Goal: Transaction & Acquisition: Purchase product/service

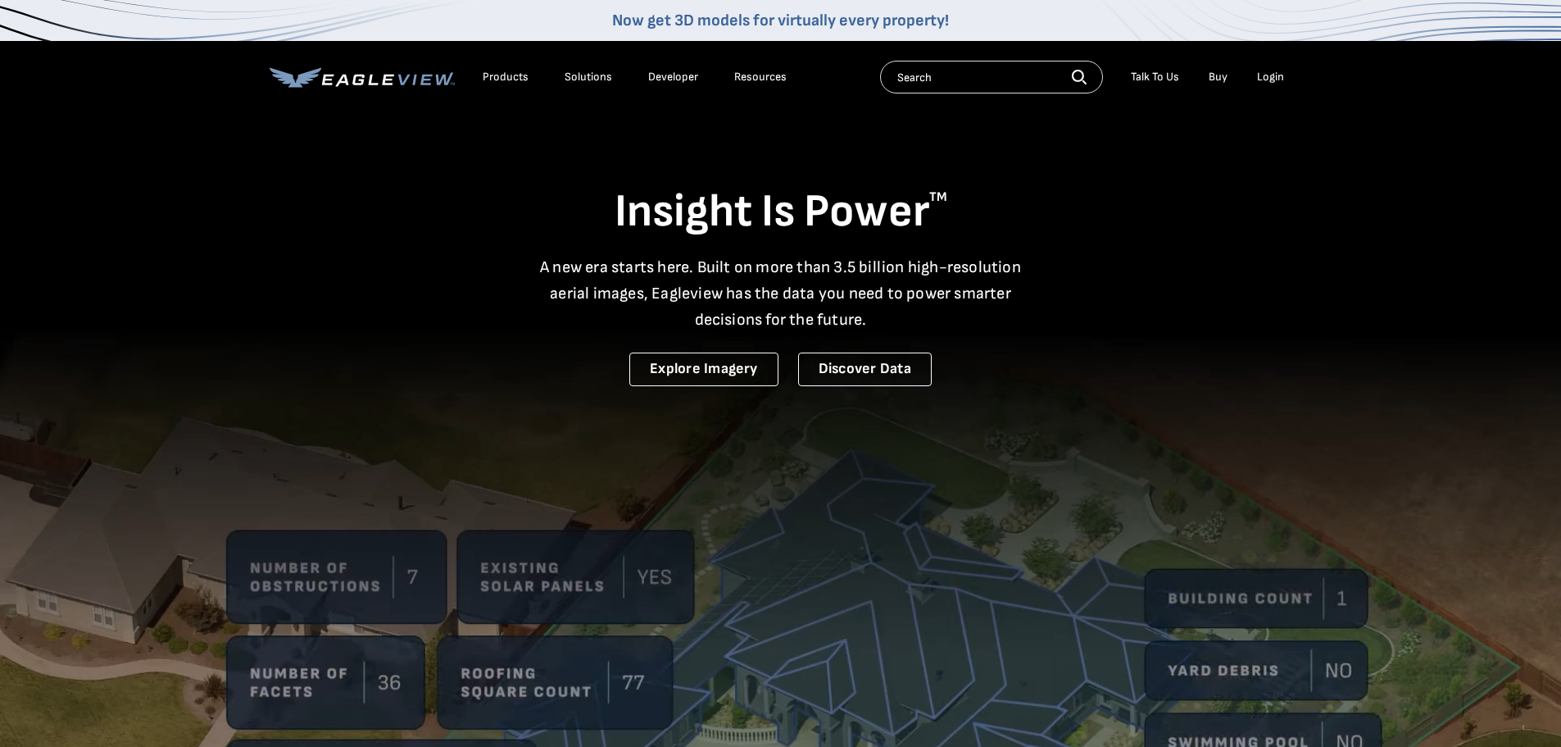
drag, startPoint x: 0, startPoint y: 0, endPoint x: 1278, endPoint y: 75, distance: 1279.9
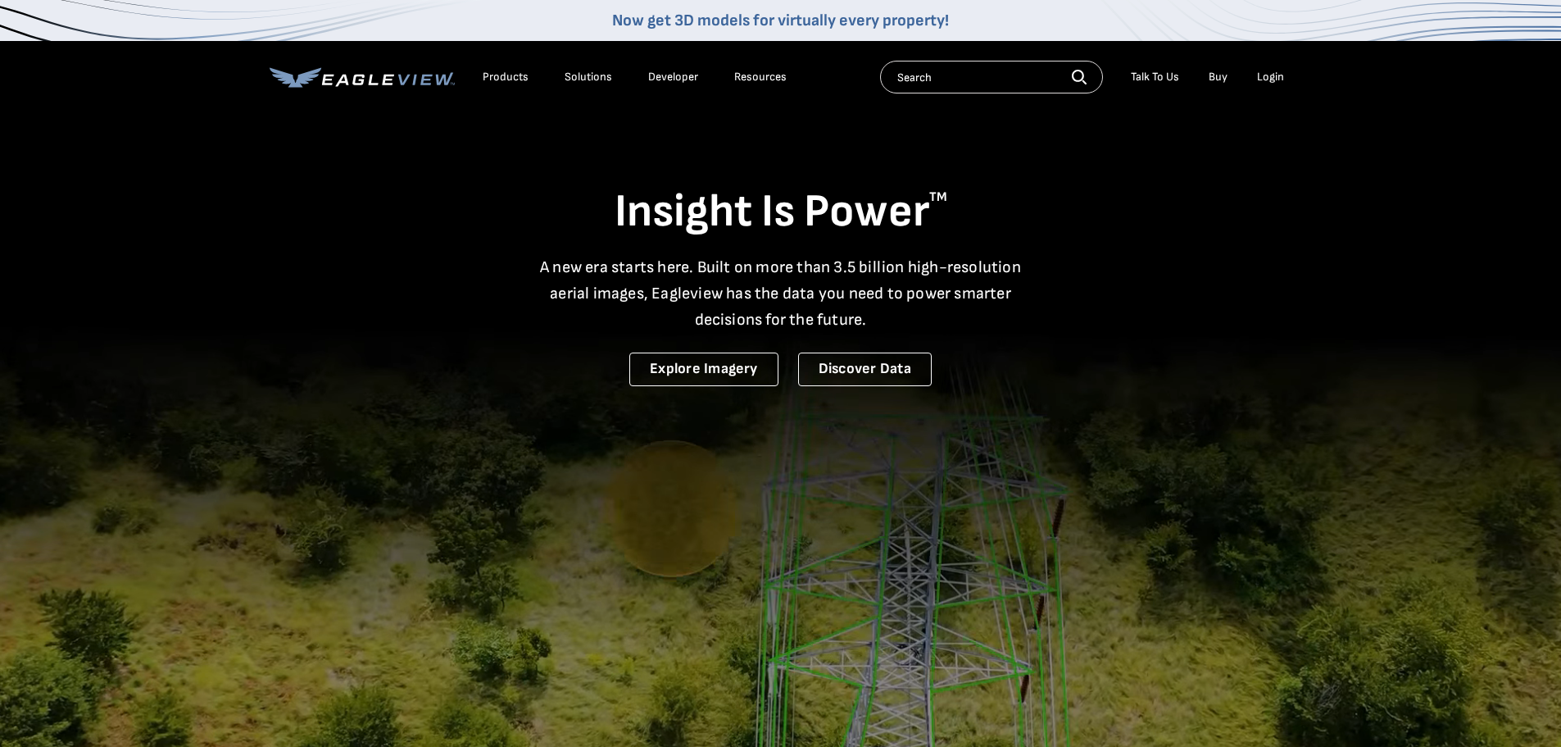
click at [1278, 75] on div "Login" at bounding box center [1270, 77] width 27 height 15
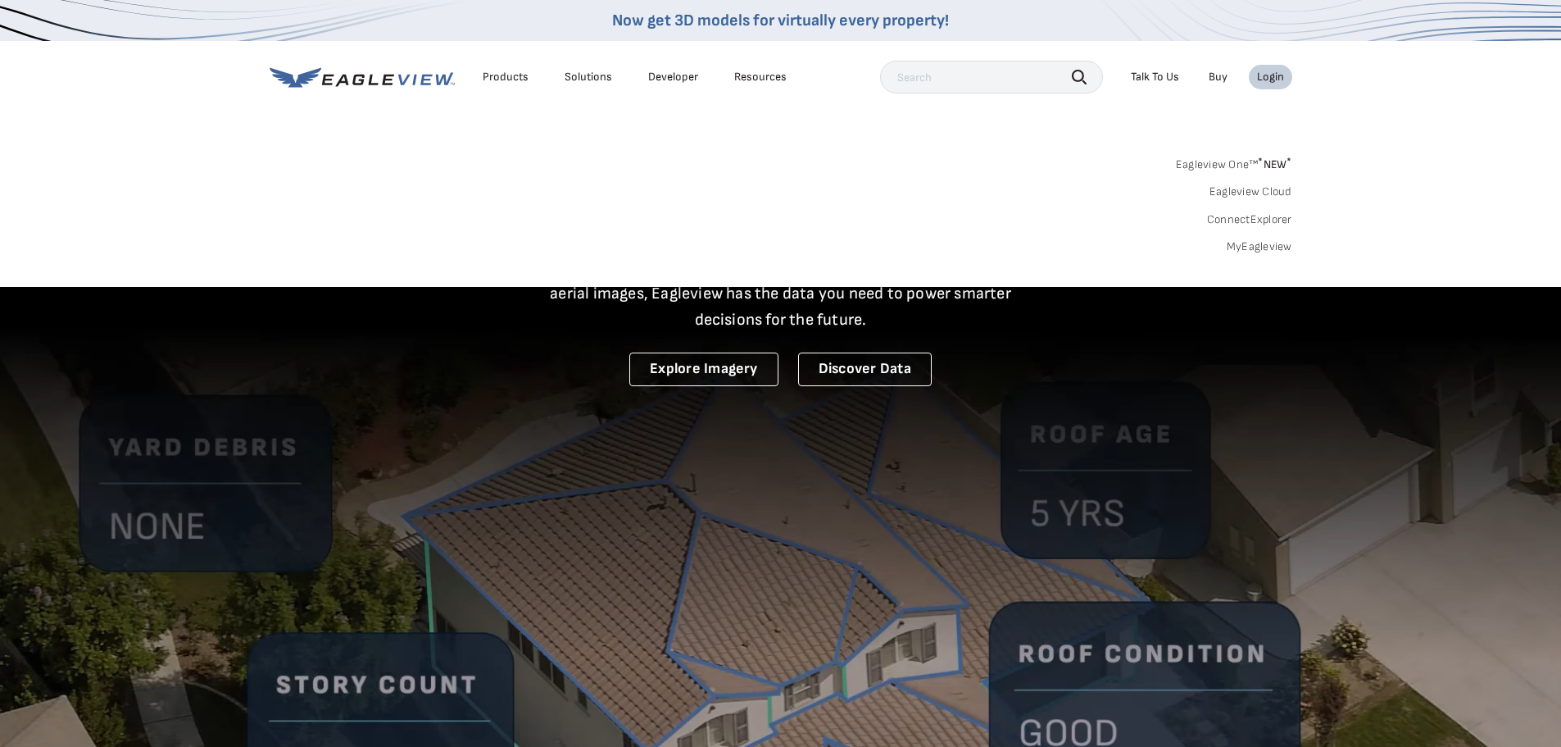
click at [1275, 243] on link "MyEagleview" at bounding box center [1260, 246] width 66 height 15
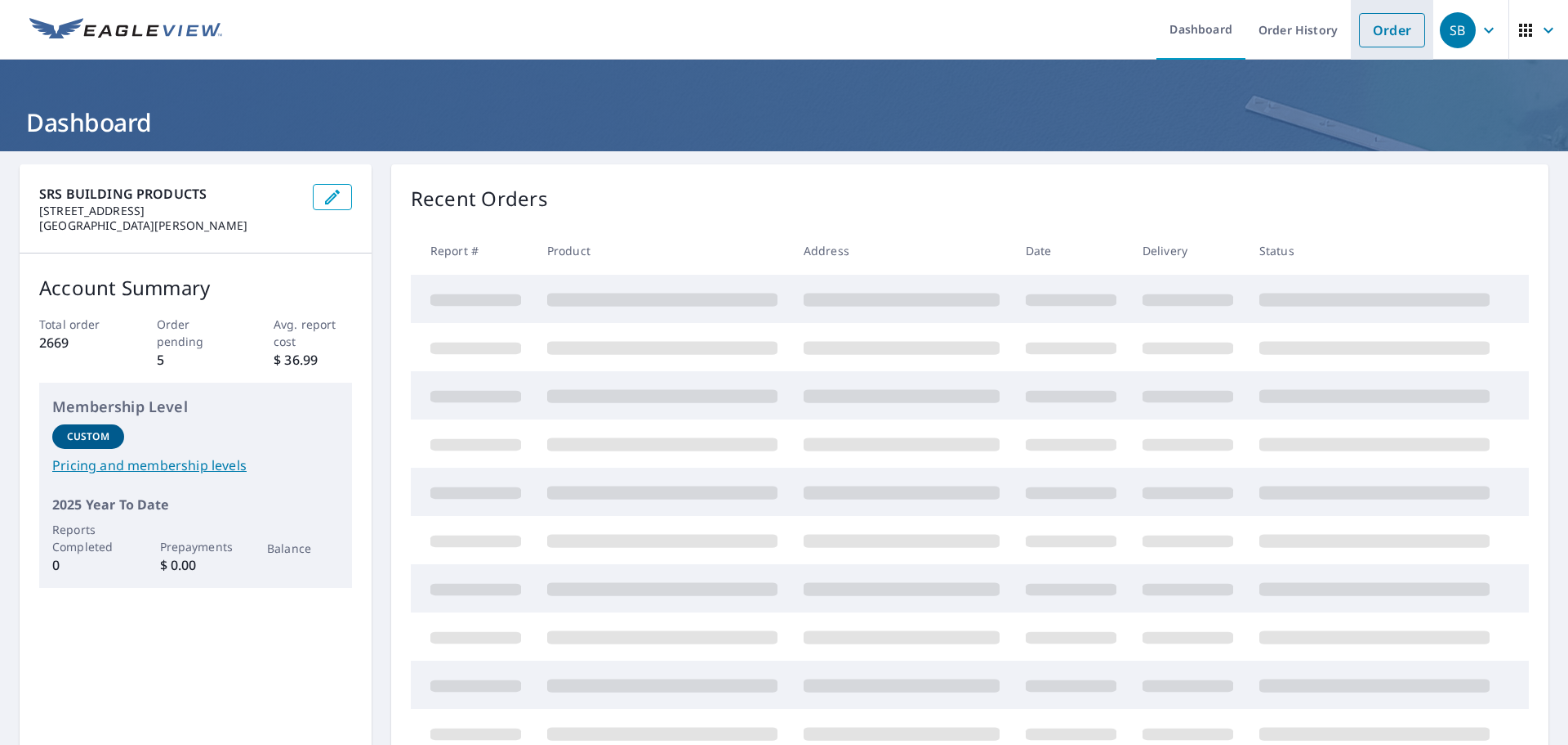
click at [1371, 27] on link "Order" at bounding box center [1393, 30] width 66 height 34
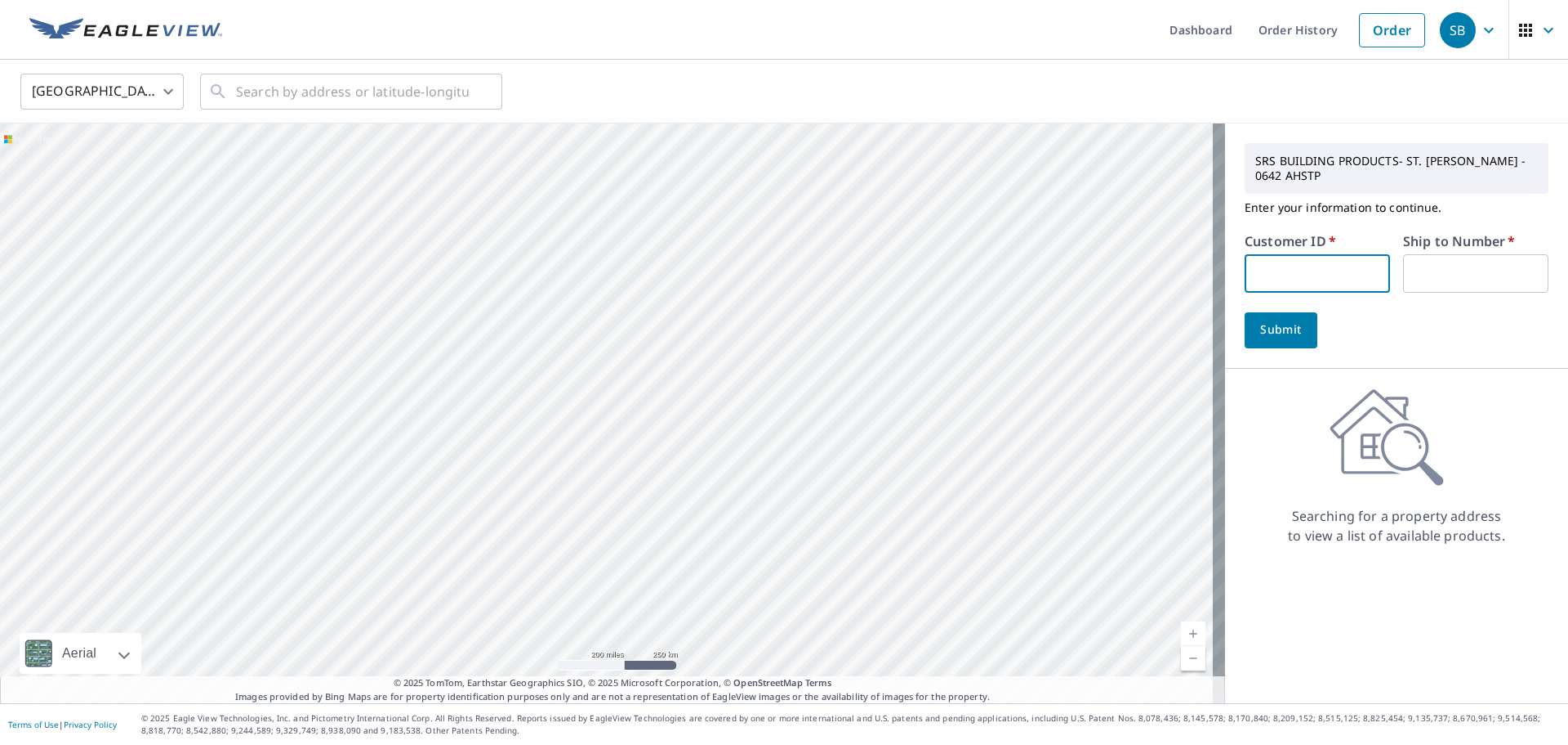
drag, startPoint x: 1342, startPoint y: 259, endPoint x: 1327, endPoint y: 244, distance: 21.2
click at [1341, 259] on input "text" at bounding box center [1318, 273] width 146 height 39
type input "FUC04"
type input "1"
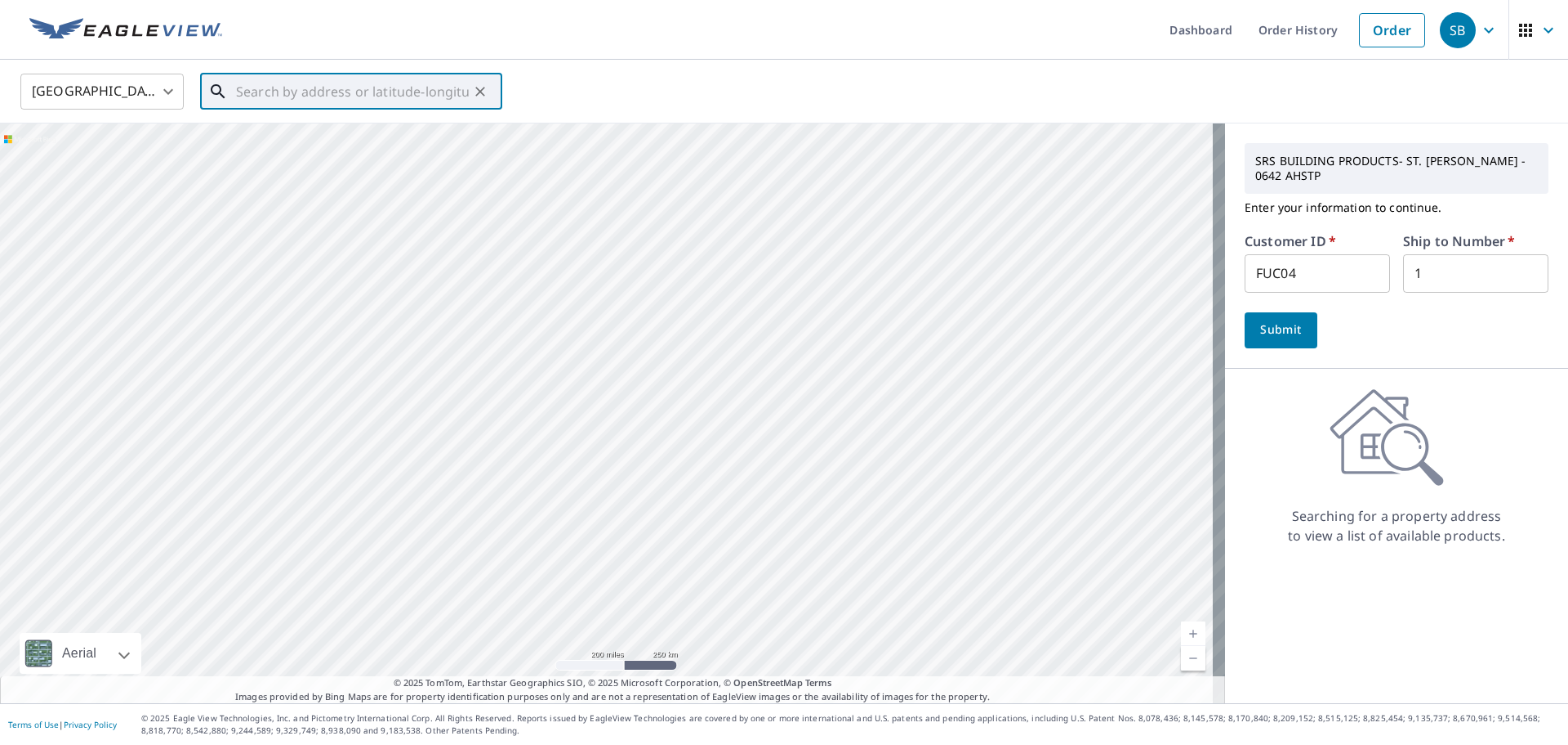
click at [392, 89] on input "text" at bounding box center [353, 92] width 233 height 46
click at [350, 164] on p "[PERSON_NAME], MO 63010" at bounding box center [361, 157] width 256 height 16
type input "[STREET_ADDRESS][PERSON_NAME]"
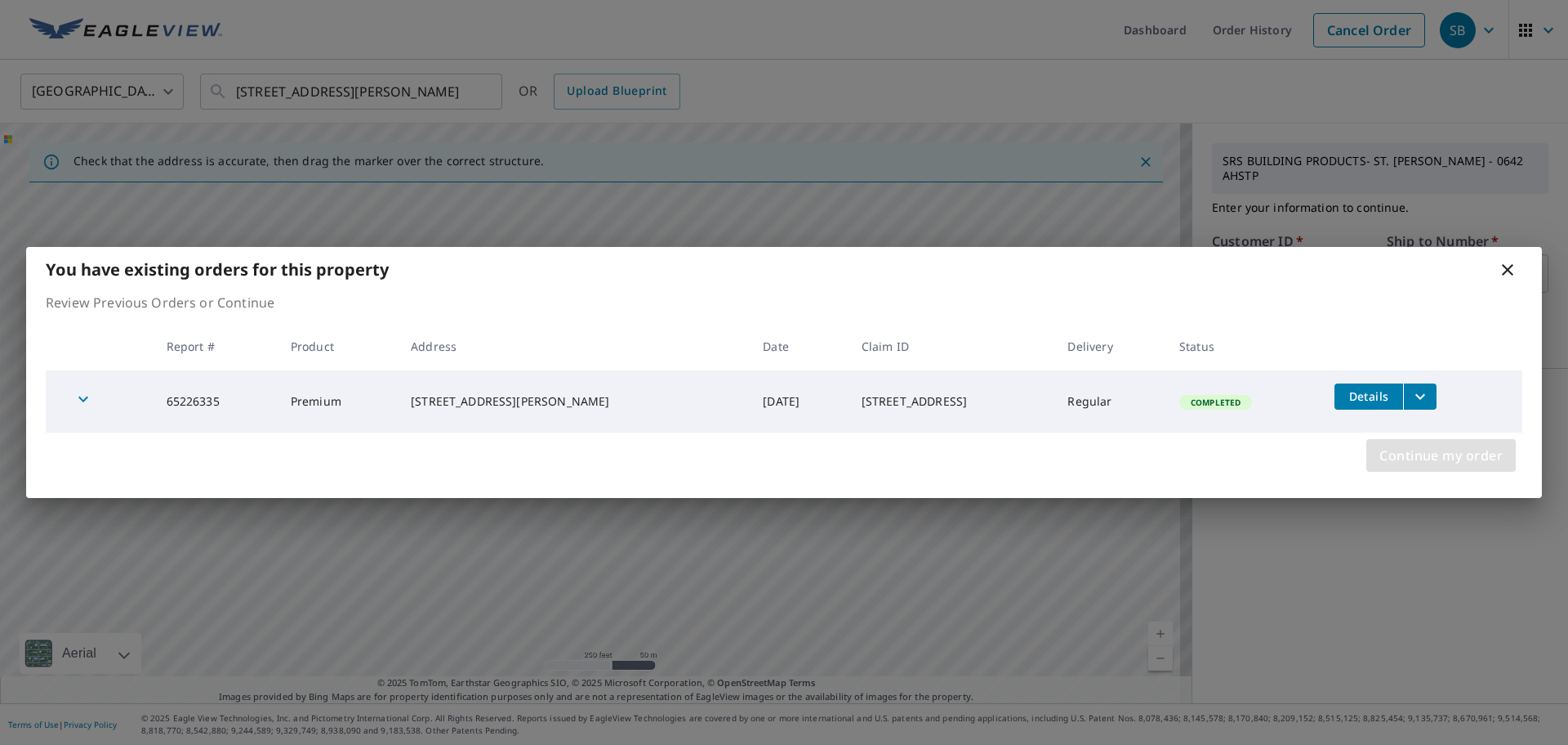
click at [1440, 448] on span "Continue my order" at bounding box center [1441, 455] width 124 height 23
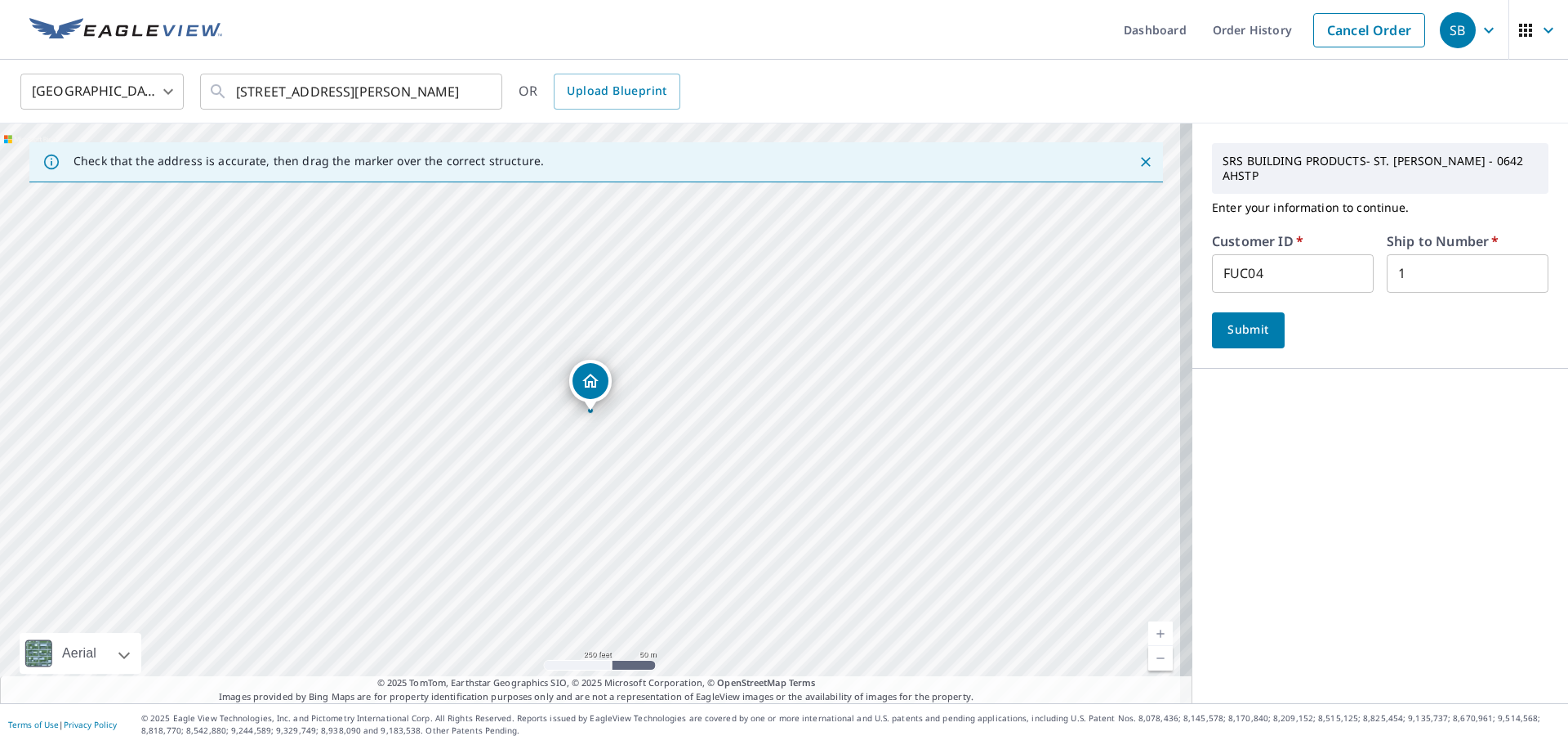
click at [1254, 319] on span "Submit" at bounding box center [1248, 329] width 47 height 20
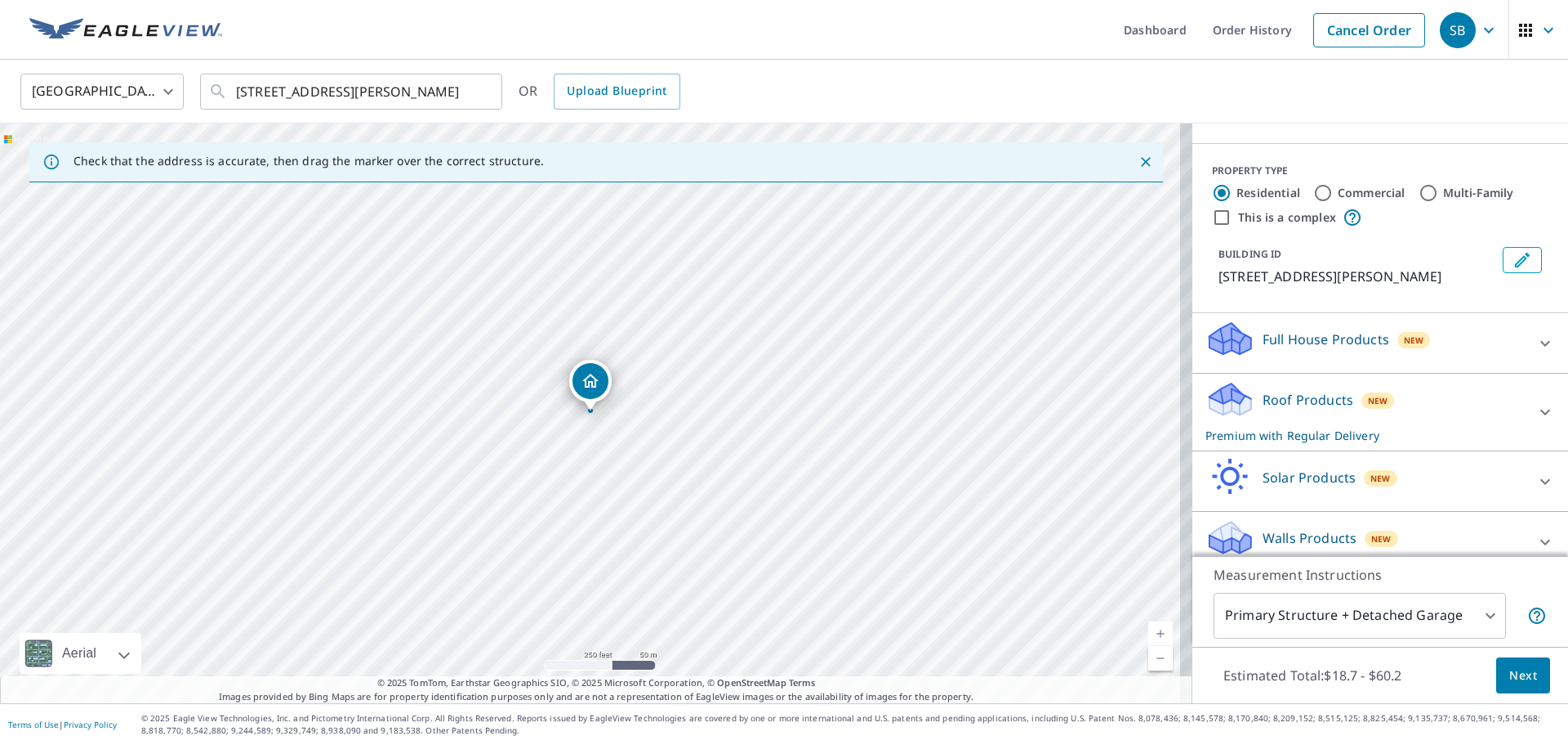
scroll to position [164, 0]
click at [1329, 393] on p "Roof Products" at bounding box center [1308, 399] width 91 height 20
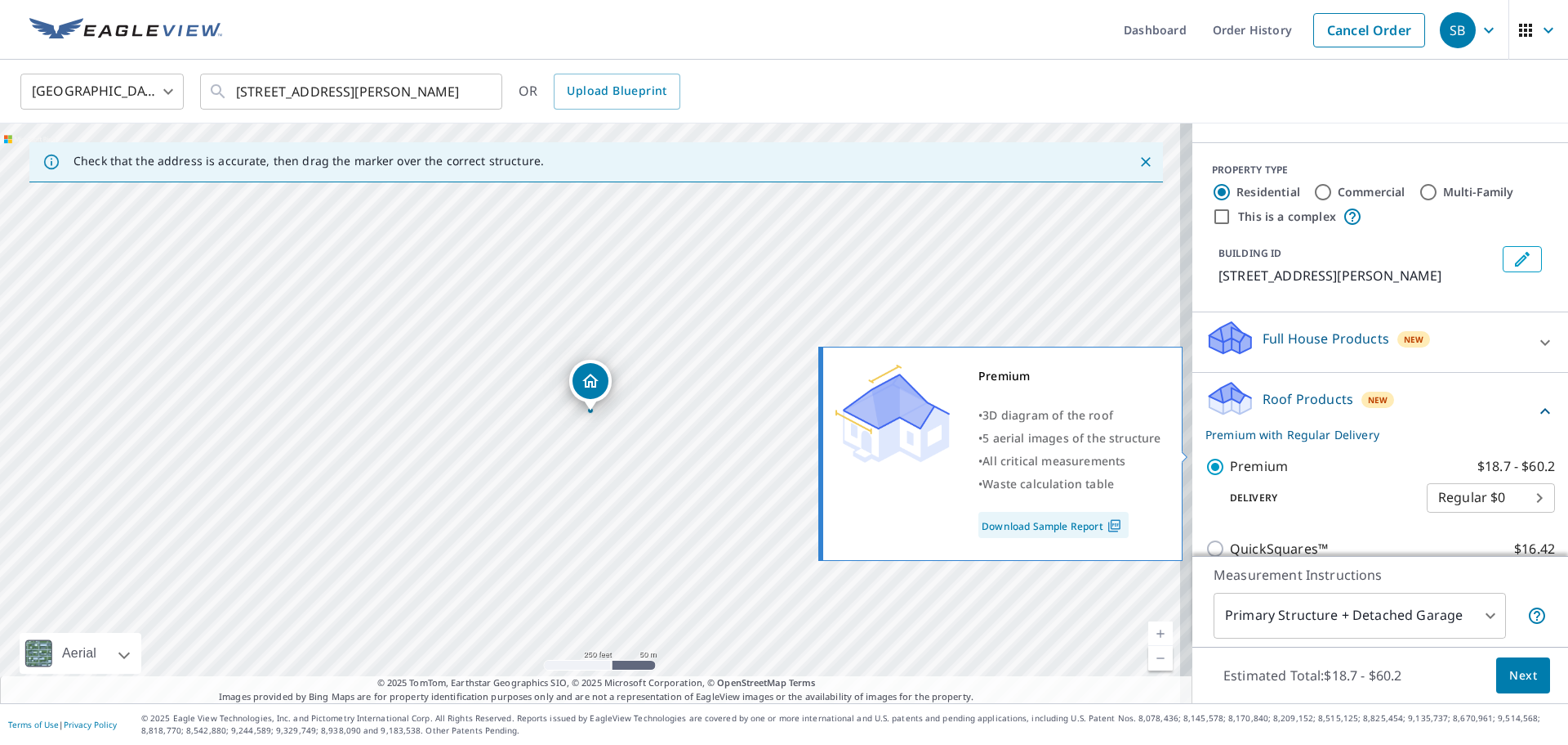
click at [1238, 456] on p "Premium" at bounding box center [1259, 466] width 58 height 20
click at [1230, 457] on input "Premium $18.7 - $60.2" at bounding box center [1218, 467] width 25 height 20
checkbox input "false"
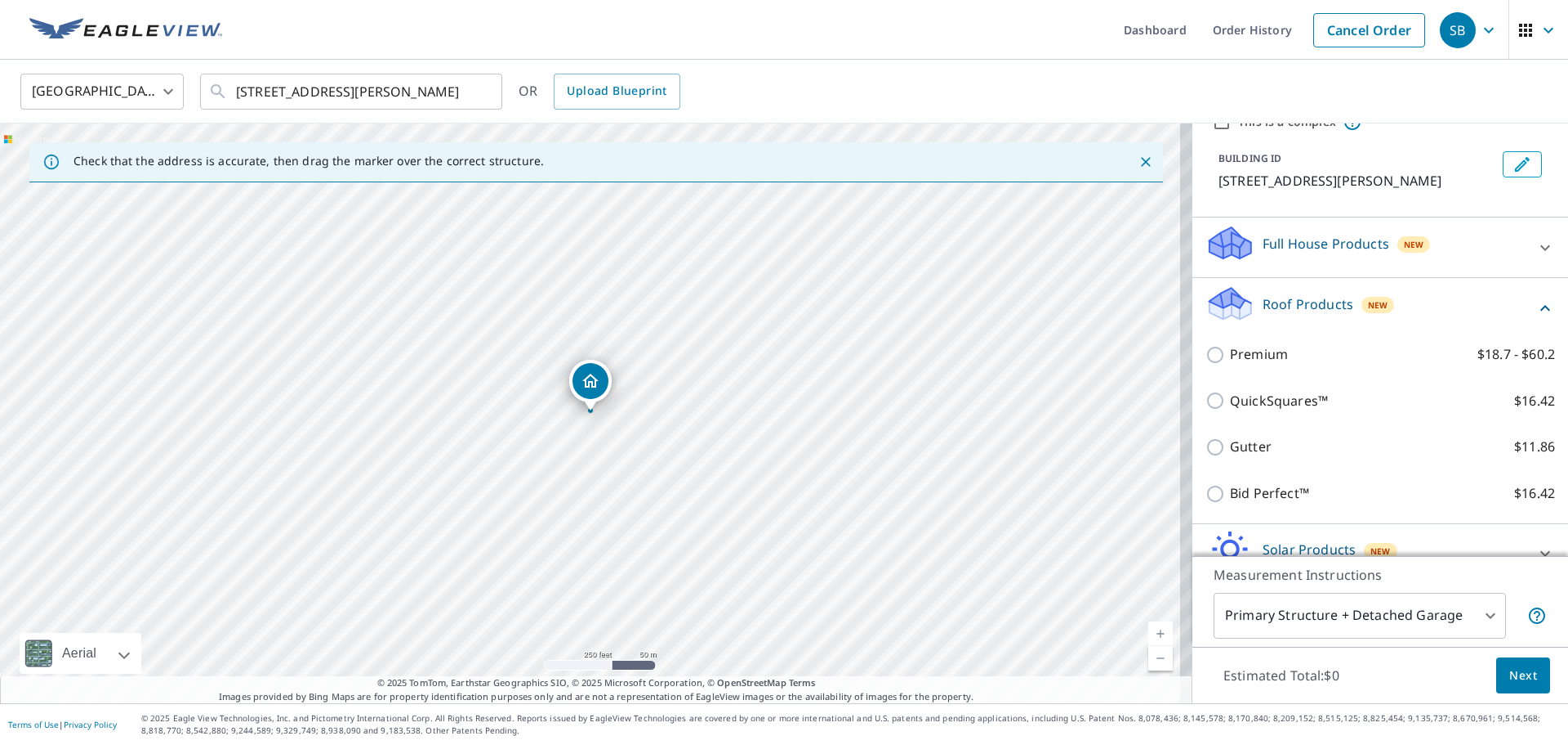
scroll to position [333, 0]
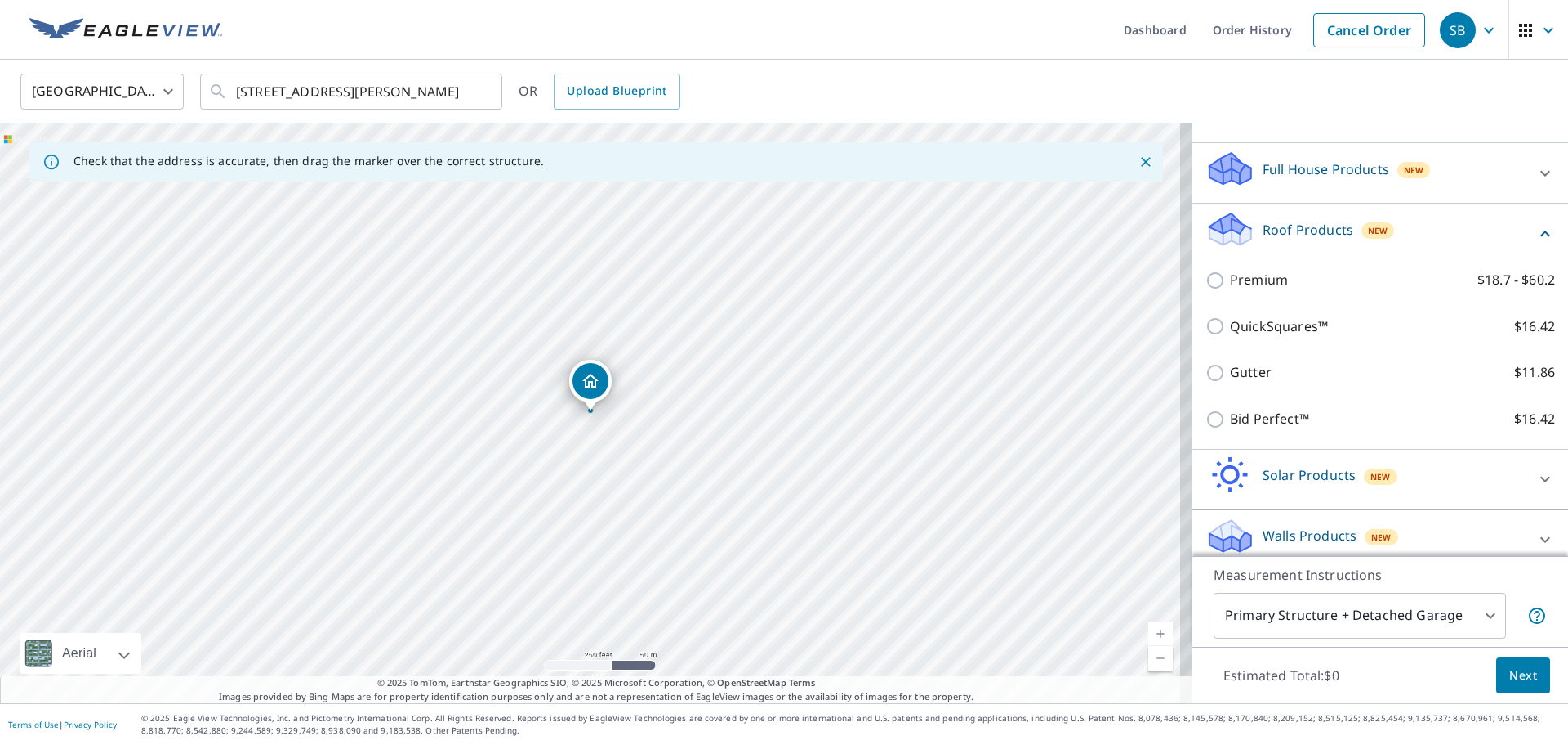
click at [1423, 517] on div "Walls Products New" at bounding box center [1366, 540] width 320 height 47
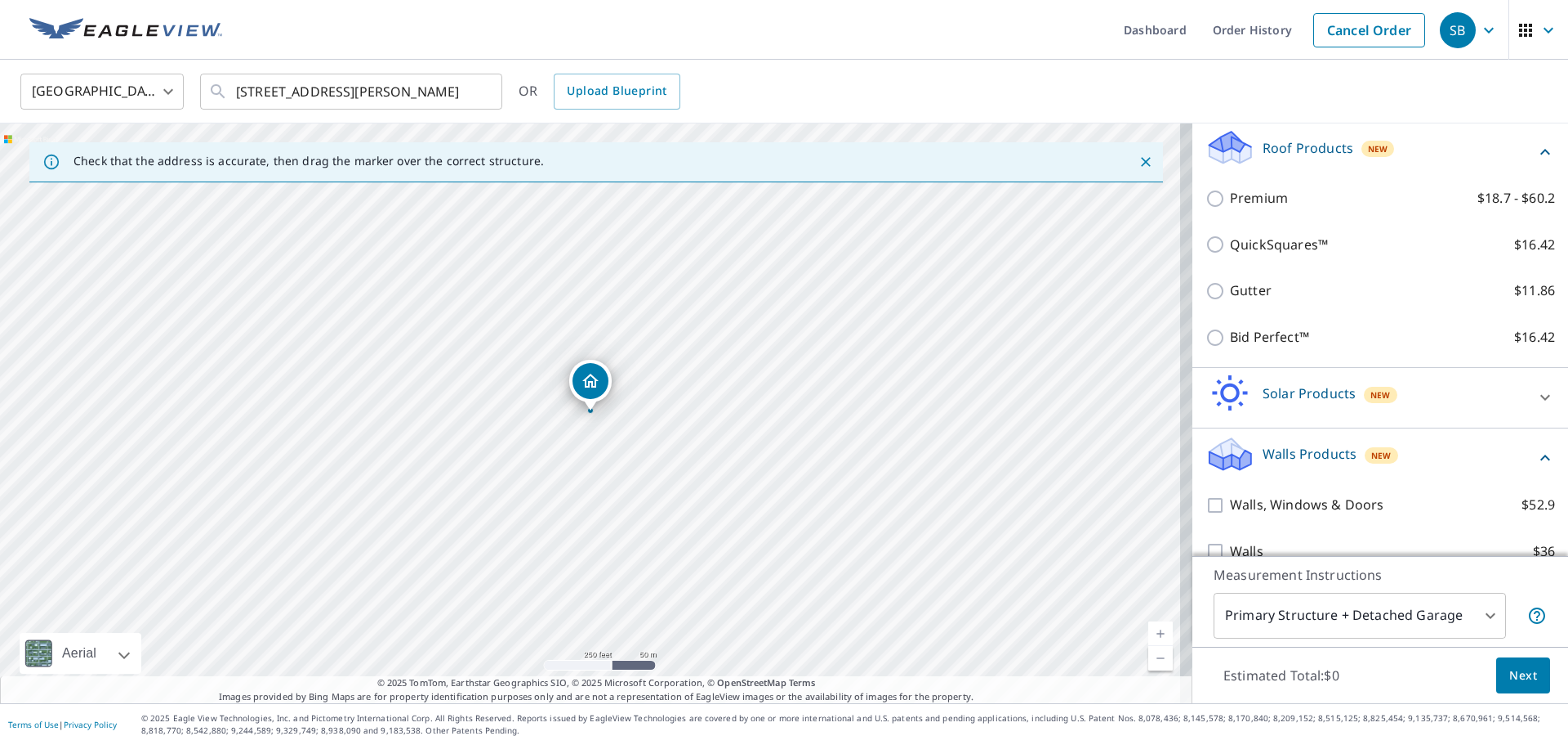
scroll to position [425, 0]
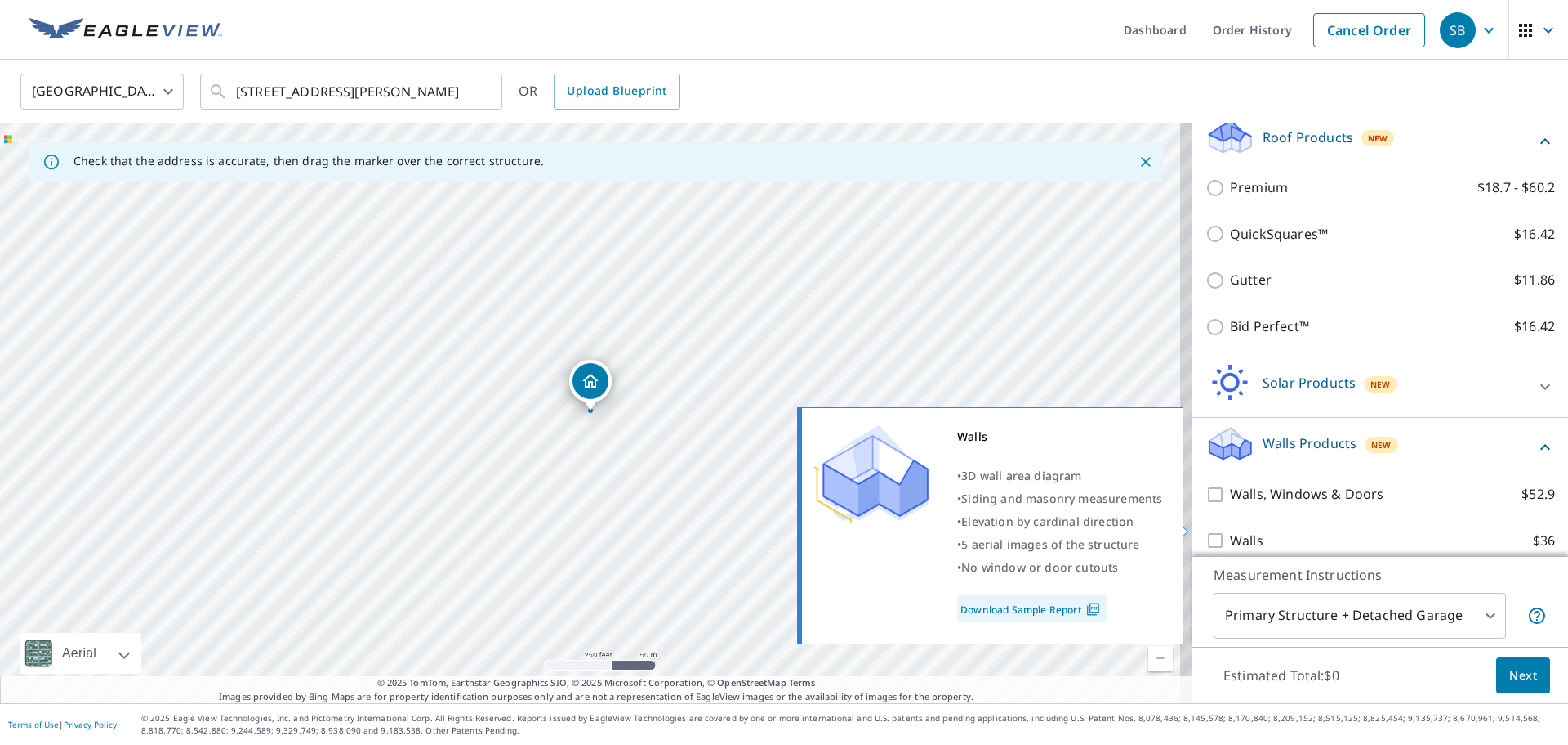
click at [1206, 531] on input "Walls $36" at bounding box center [1218, 541] width 25 height 20
checkbox input "true"
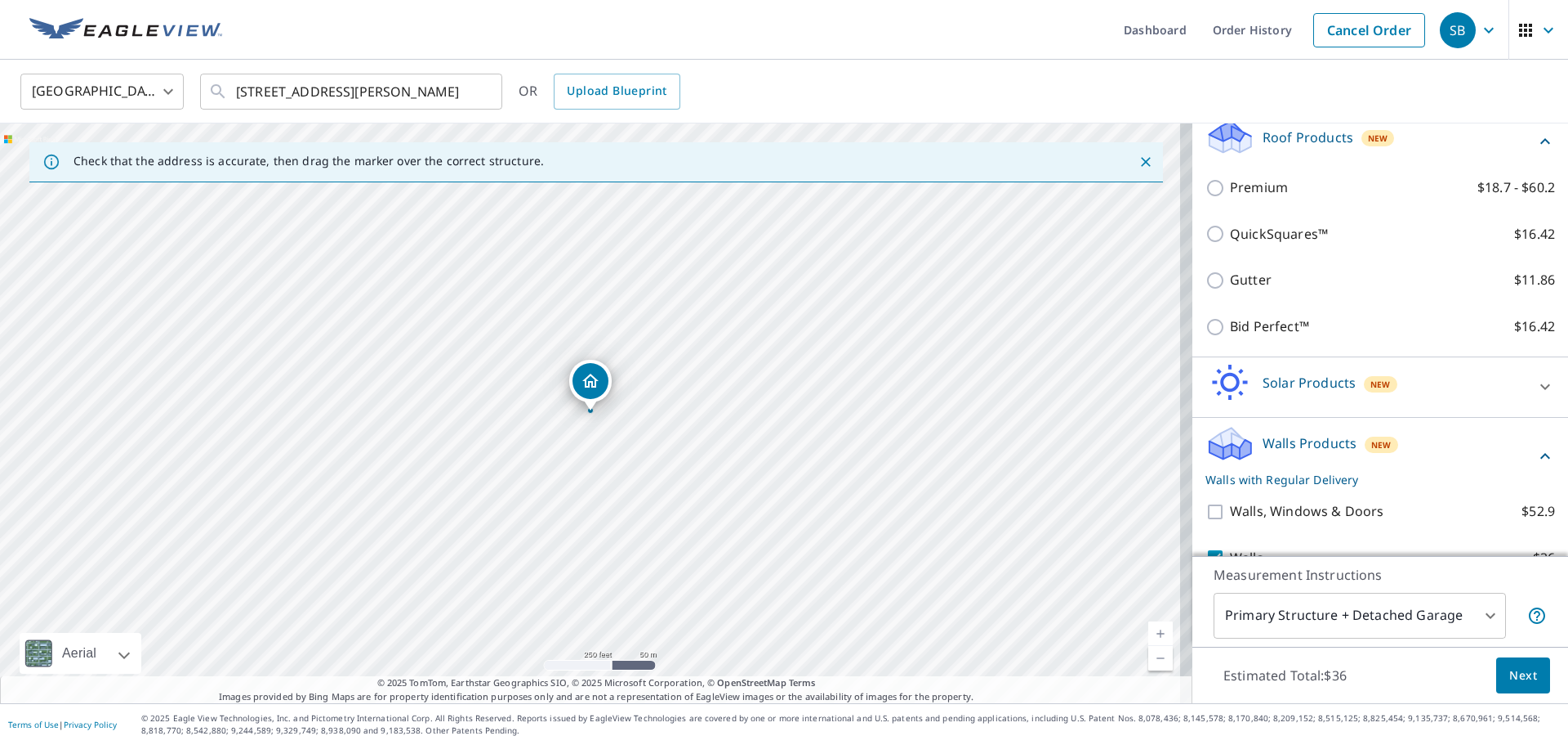
click at [1520, 674] on span "Next" at bounding box center [1523, 675] width 28 height 20
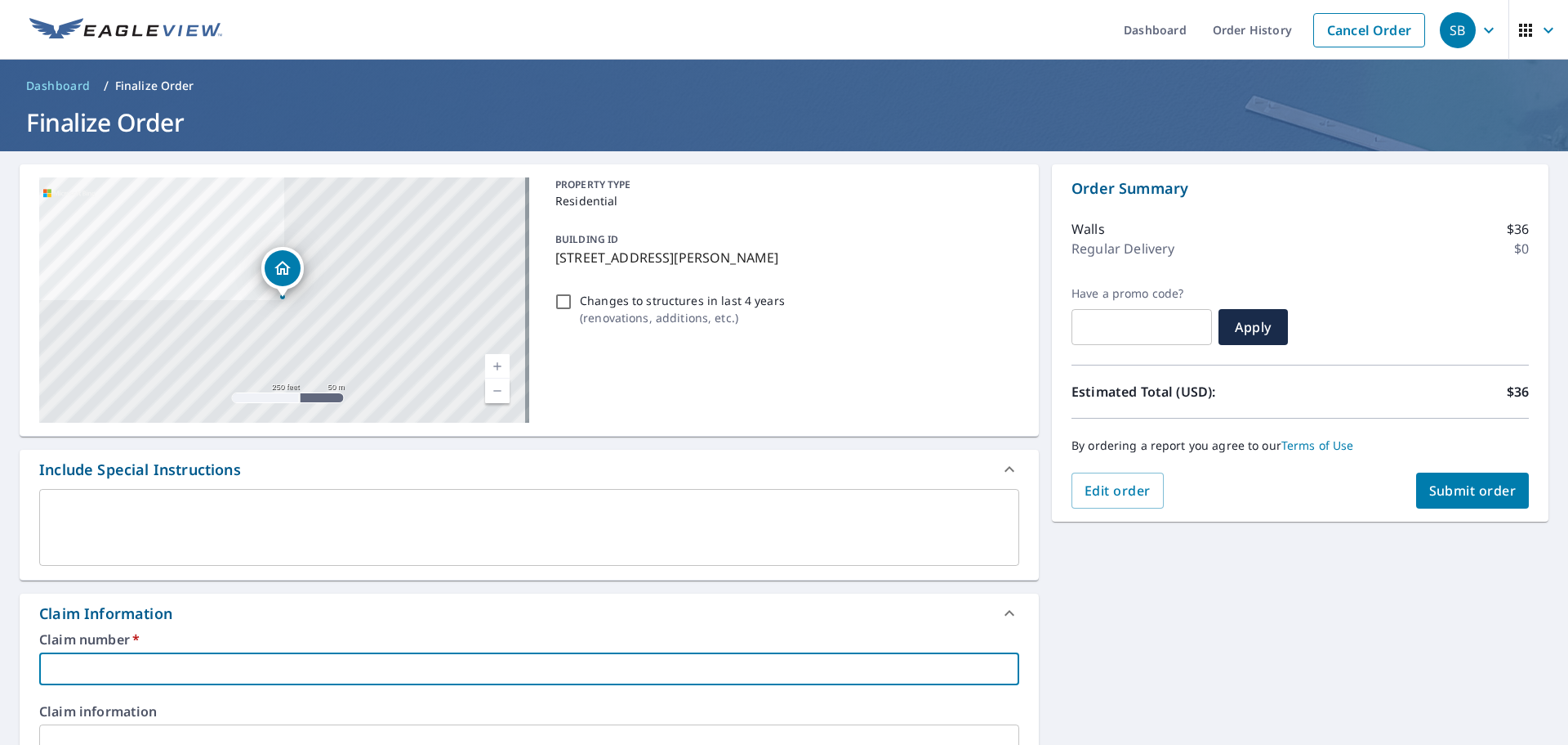
click at [288, 672] on input "text" at bounding box center [528, 668] width 980 height 33
type input "2"
checkbox input "true"
type input "24"
checkbox input "true"
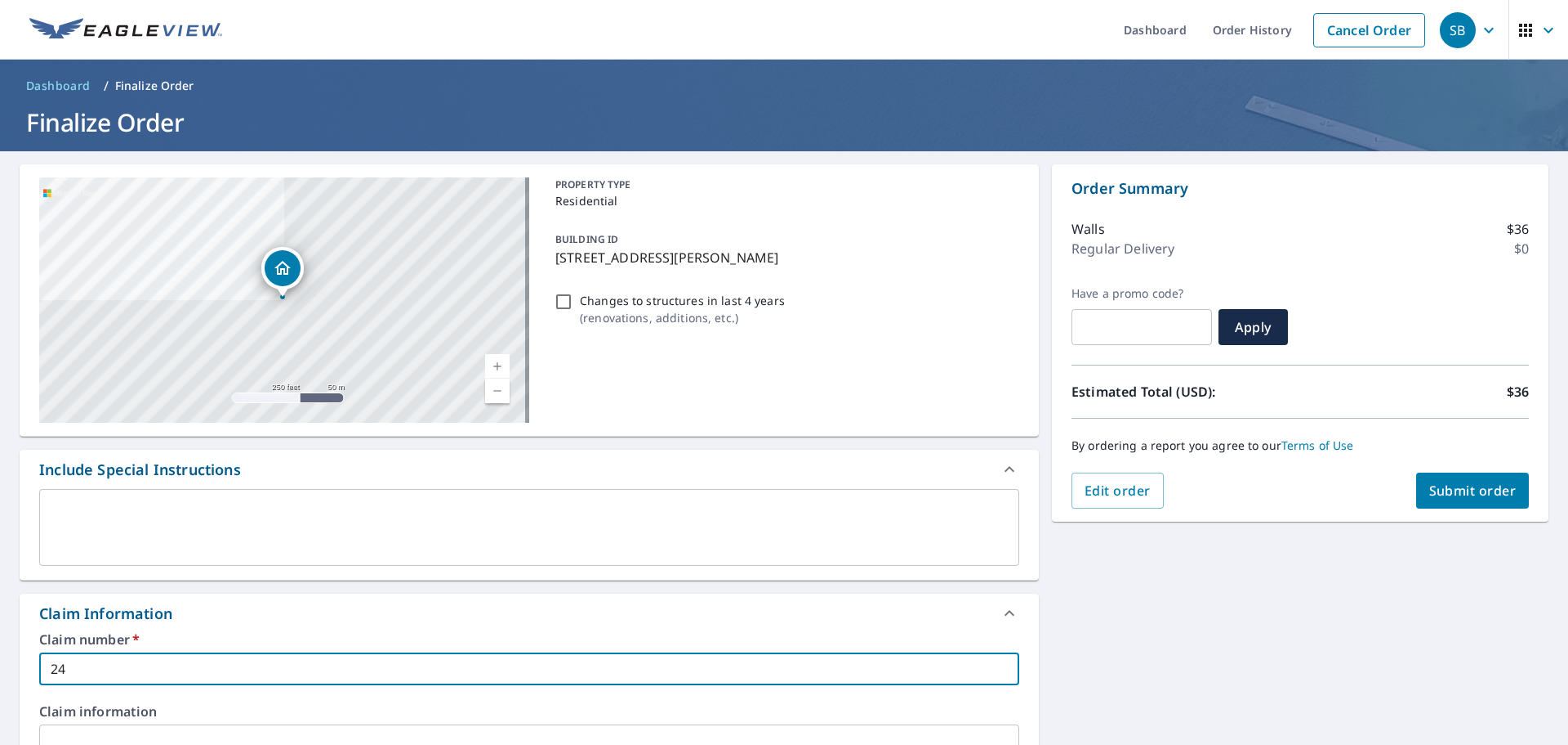
type input "245"
checkbox input "true"
type input "2451"
checkbox input "true"
type input "2451"
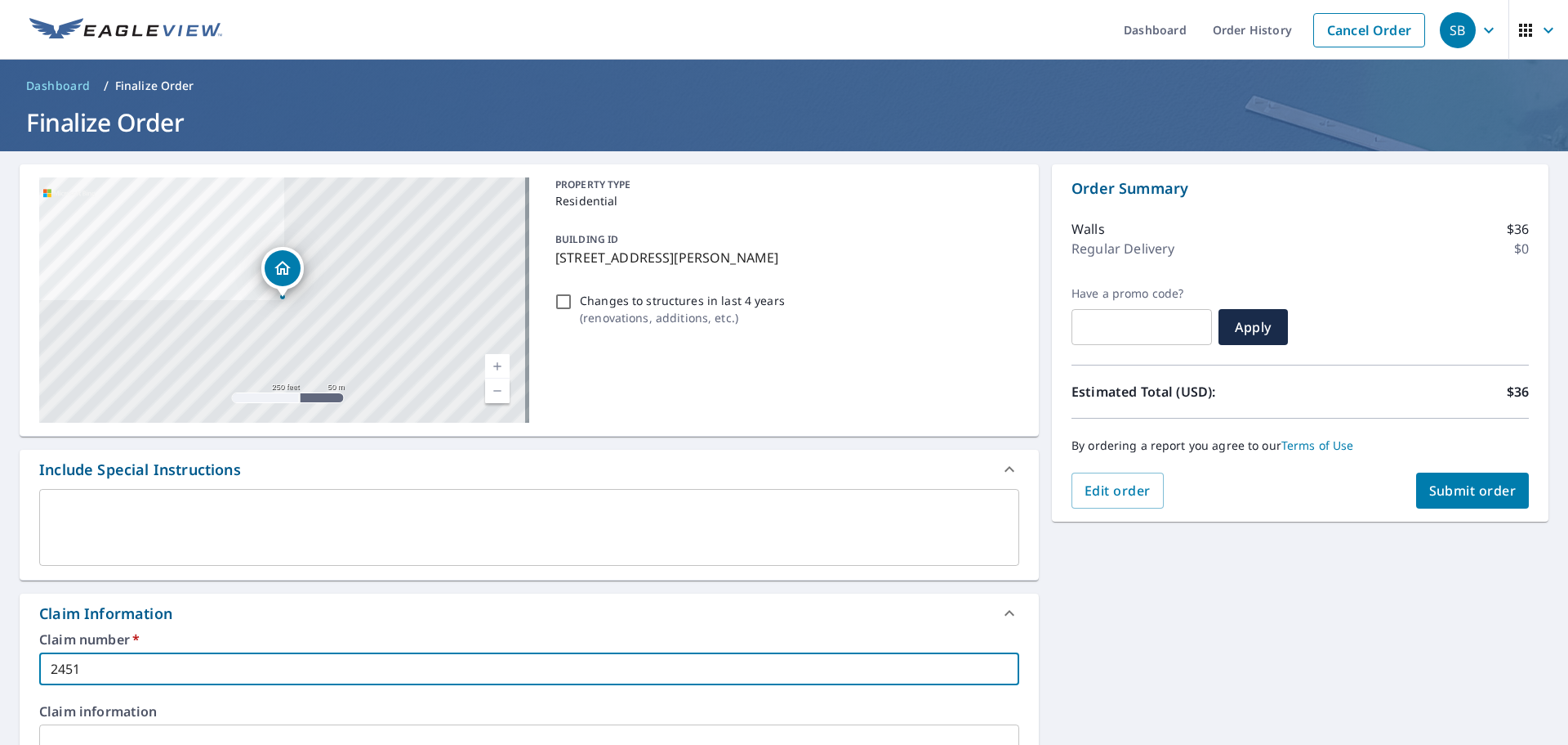
checkbox input "true"
type input "2451 E"
checkbox input "true"
type input "2451 EL"
checkbox input "true"
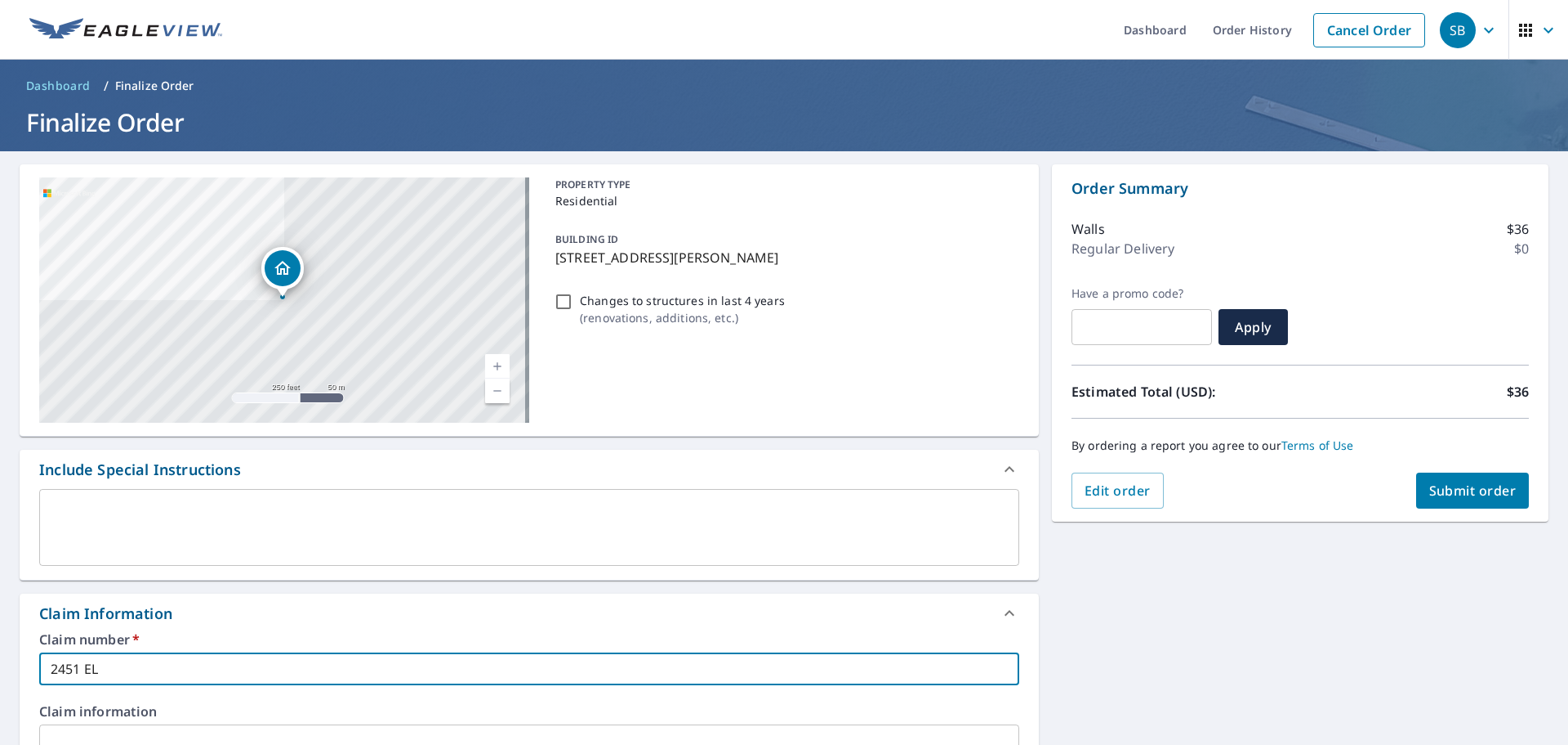
type input "2451 ELM"
checkbox input "true"
type input "2451 ELM"
checkbox input "true"
type input "2451 ELM D"
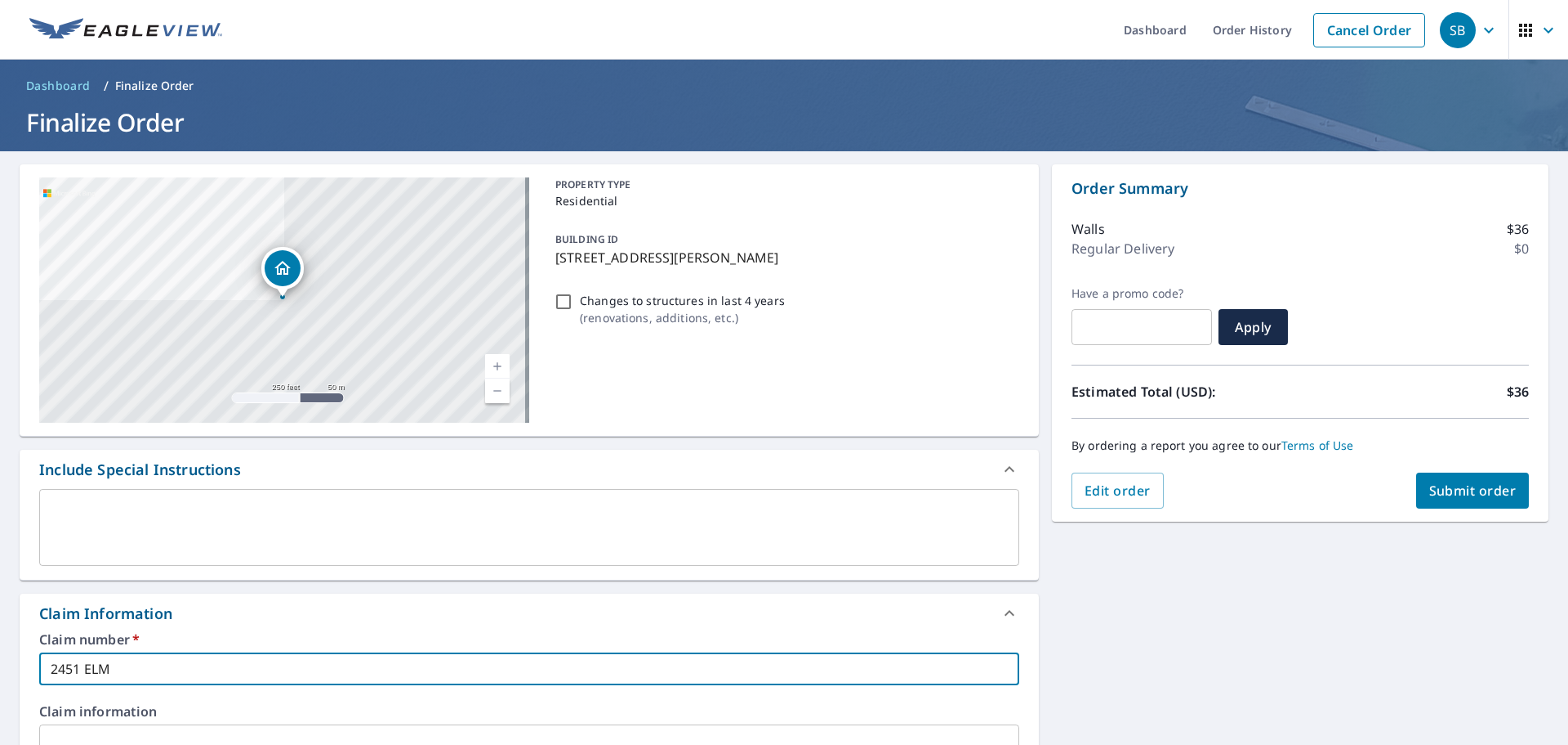
checkbox input "true"
type input "2451 ELM DR"
checkbox input "true"
type input "2451 ELM DR"
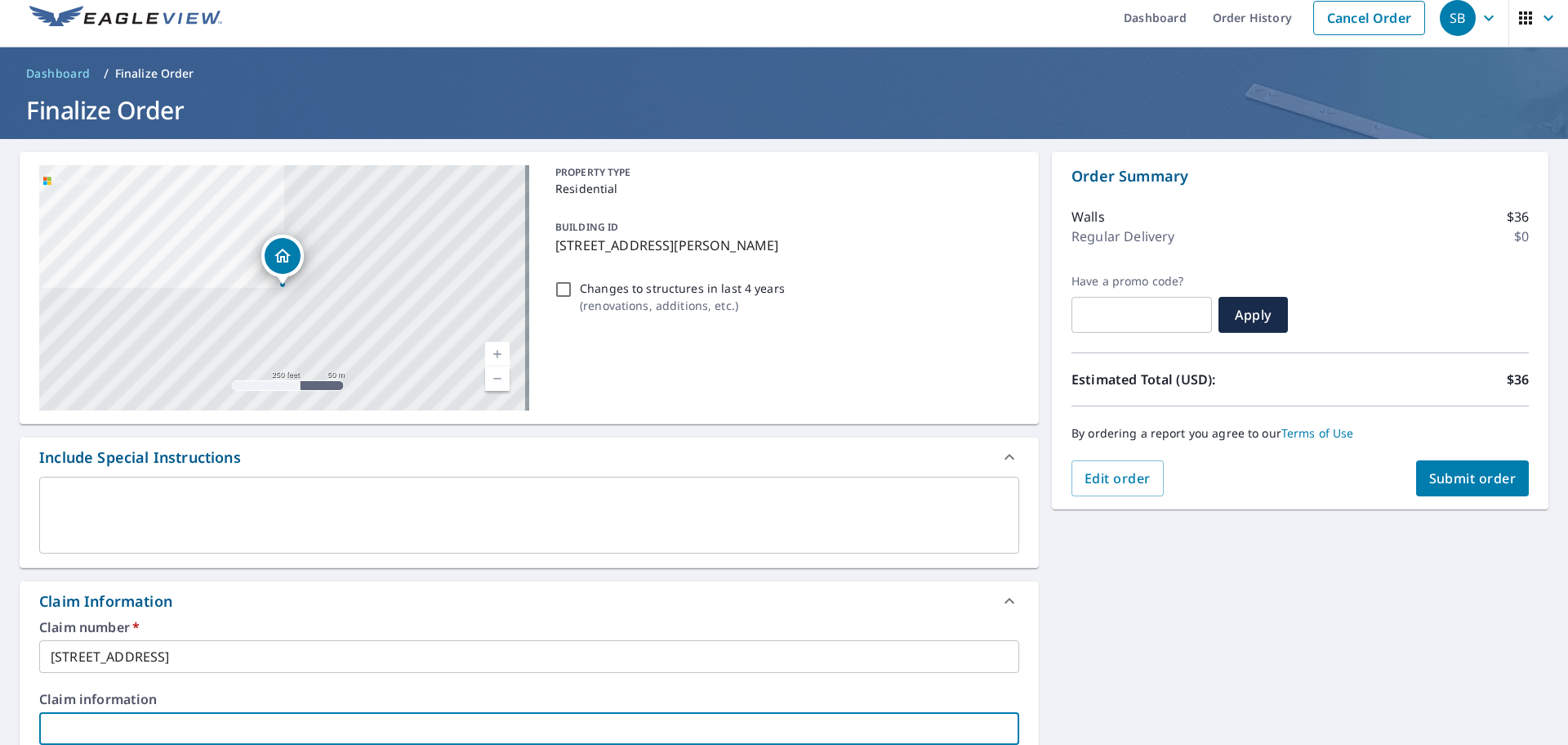
type input "2"
checkbox input "true"
type input "24"
checkbox input "true"
type input "245"
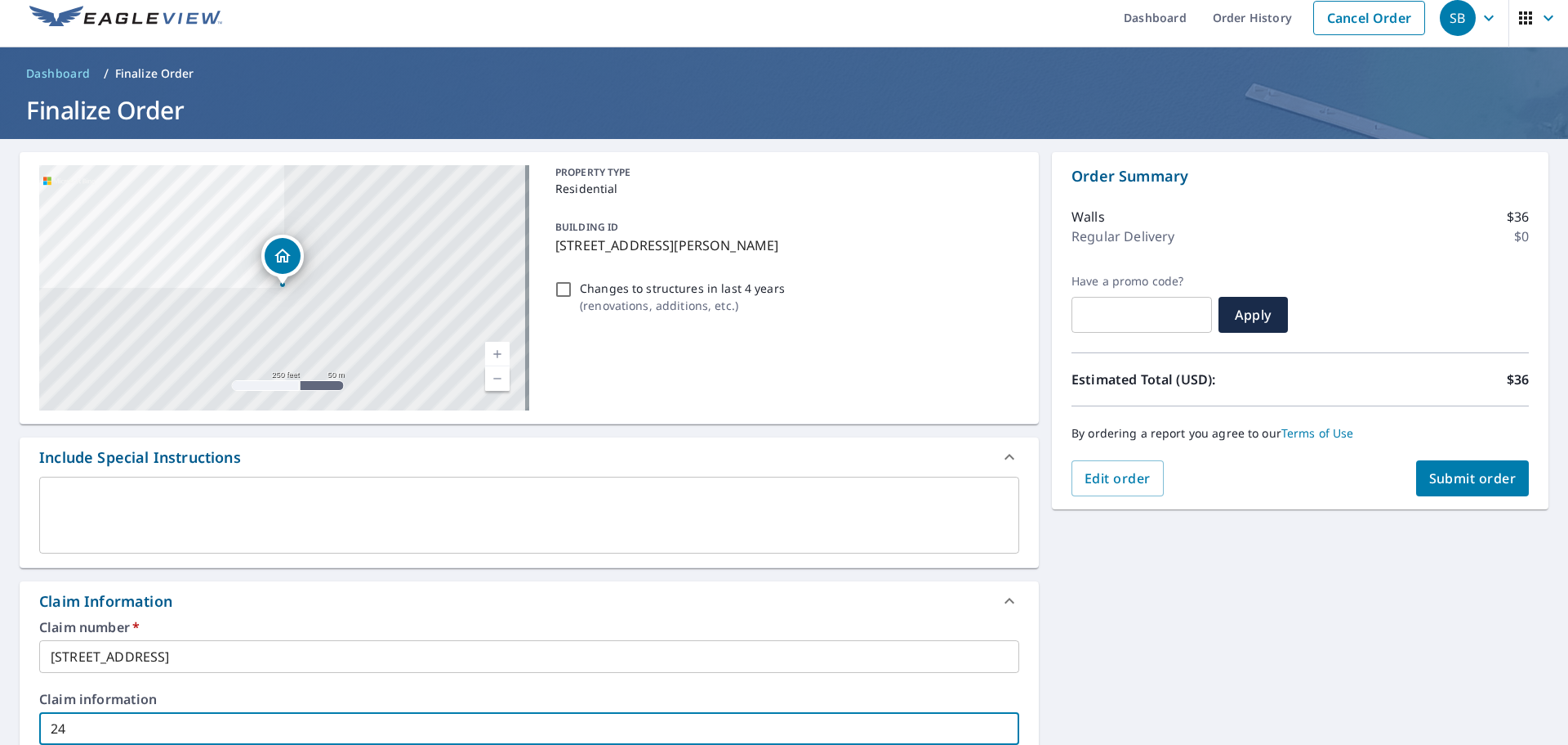
checkbox input "true"
type input "2451"
checkbox input "true"
type input "2451"
checkbox input "true"
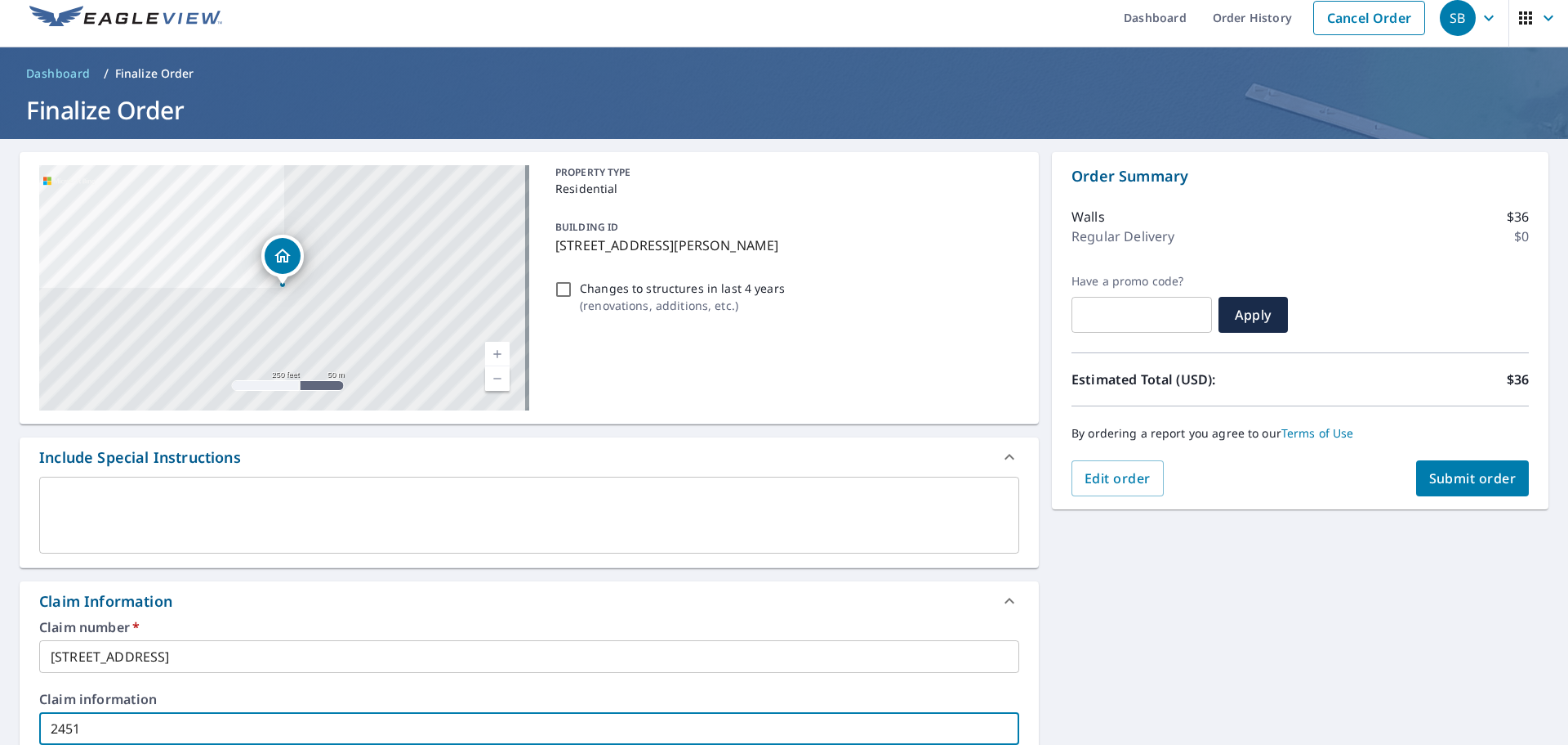
type input "2451 E"
checkbox input "true"
type input "2451 EL"
checkbox input "true"
type input "2451 ELM"
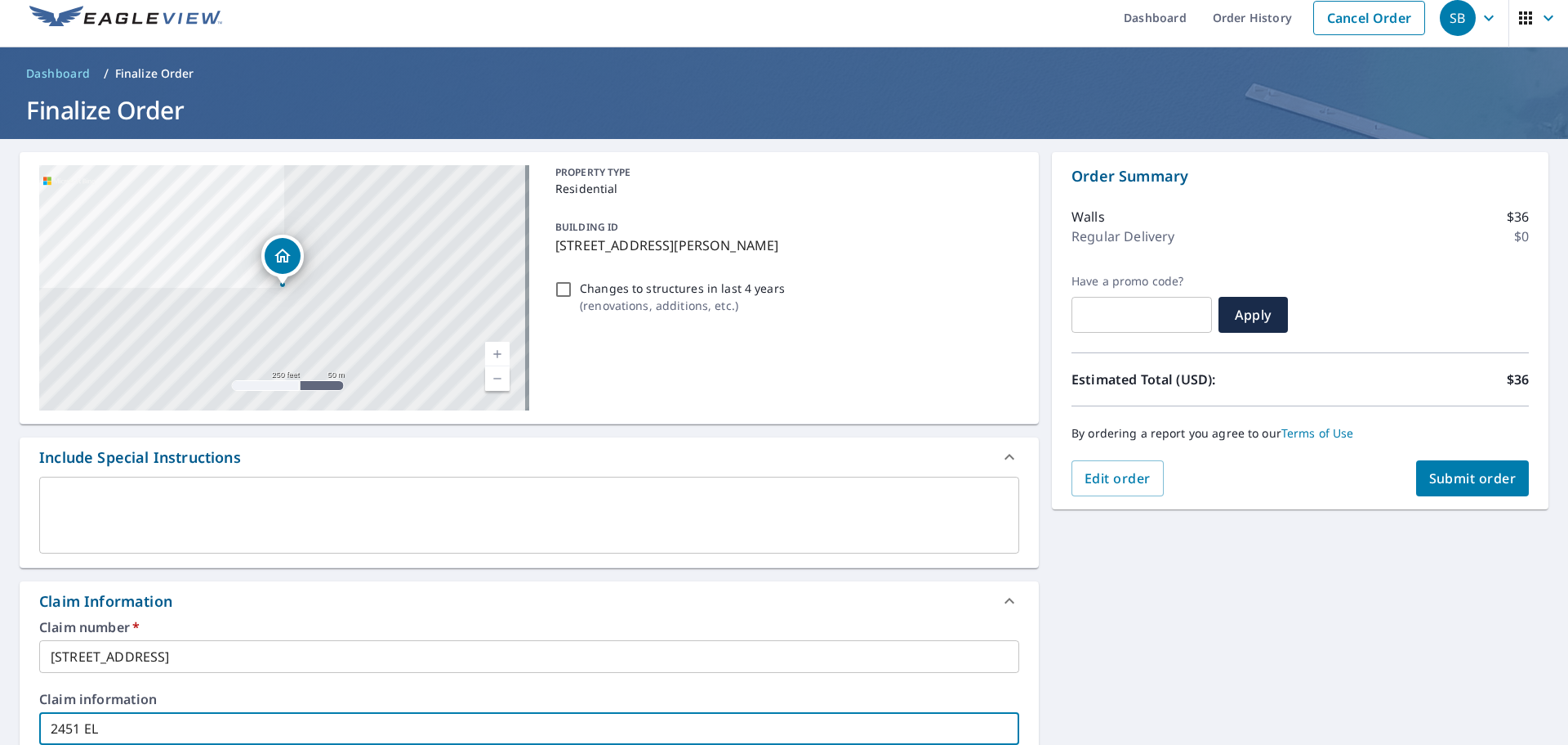
checkbox input "true"
type input "2451 ELM"
checkbox input "true"
type input "2451 ELM S"
checkbox input "true"
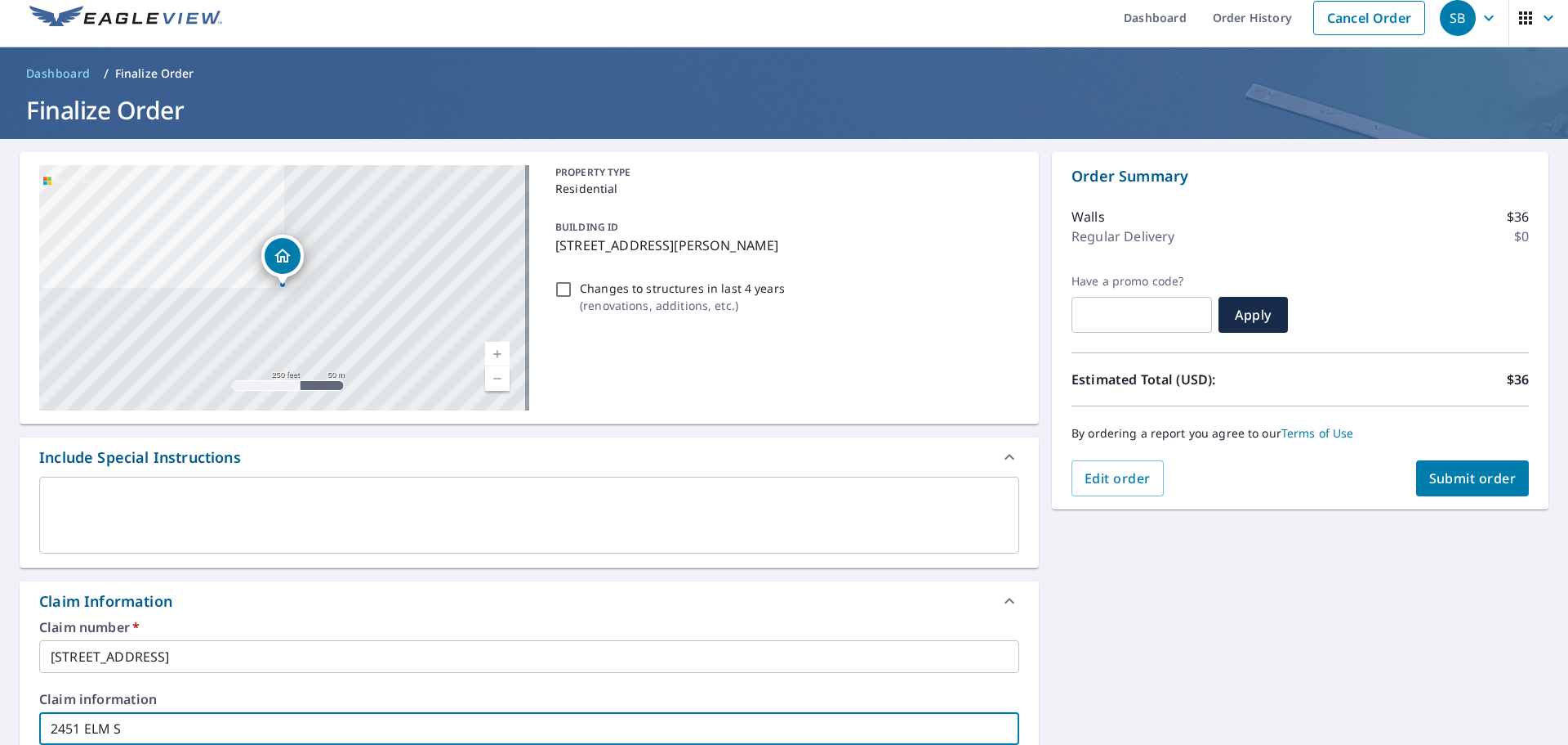
type input "2451 ELM ST"
checkbox input "true"
type input "2451 ELM S"
checkbox input "true"
type input "2451 ELM"
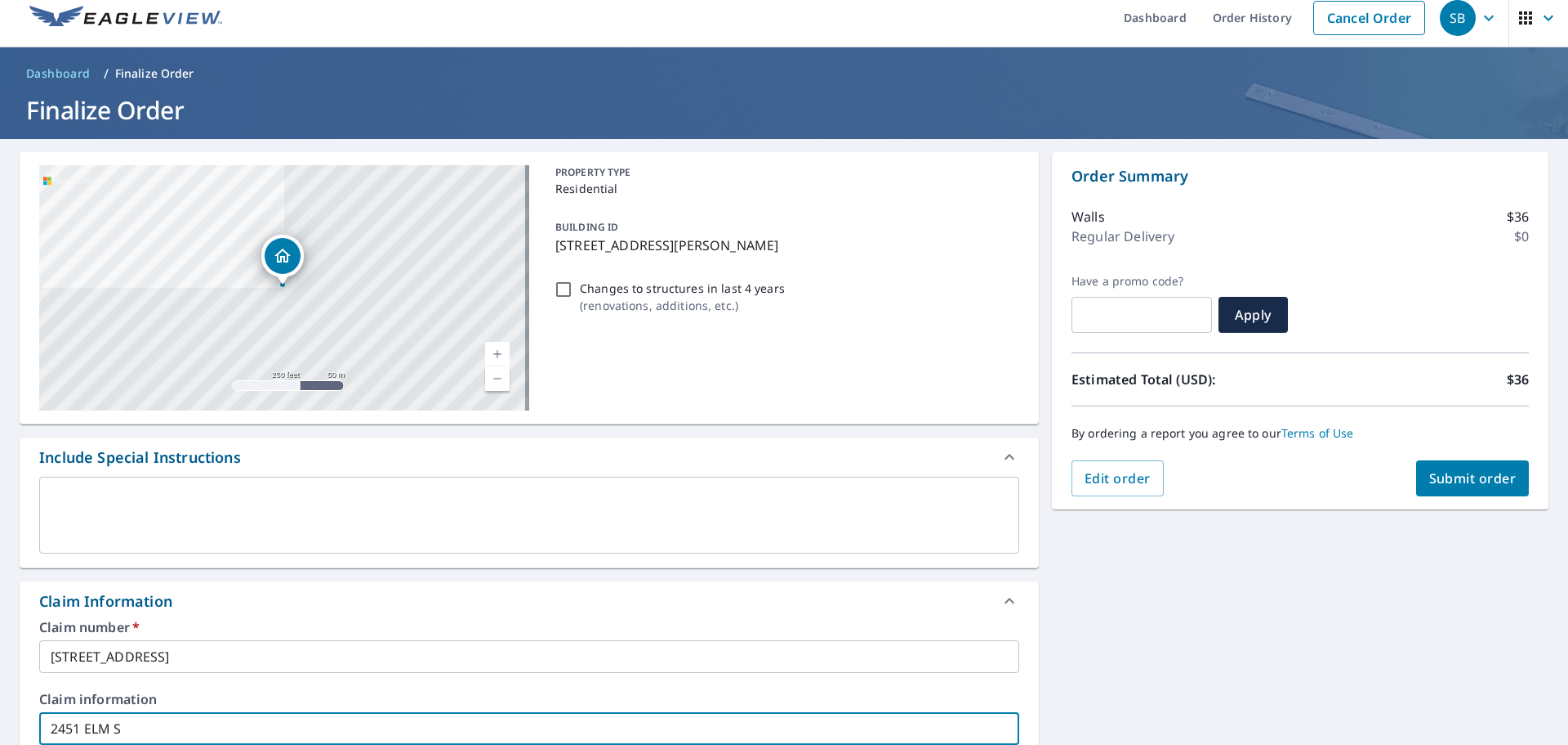
checkbox input "true"
type input "2451 ELM D"
checkbox input "true"
type input "2451 ELM DR"
checkbox input "true"
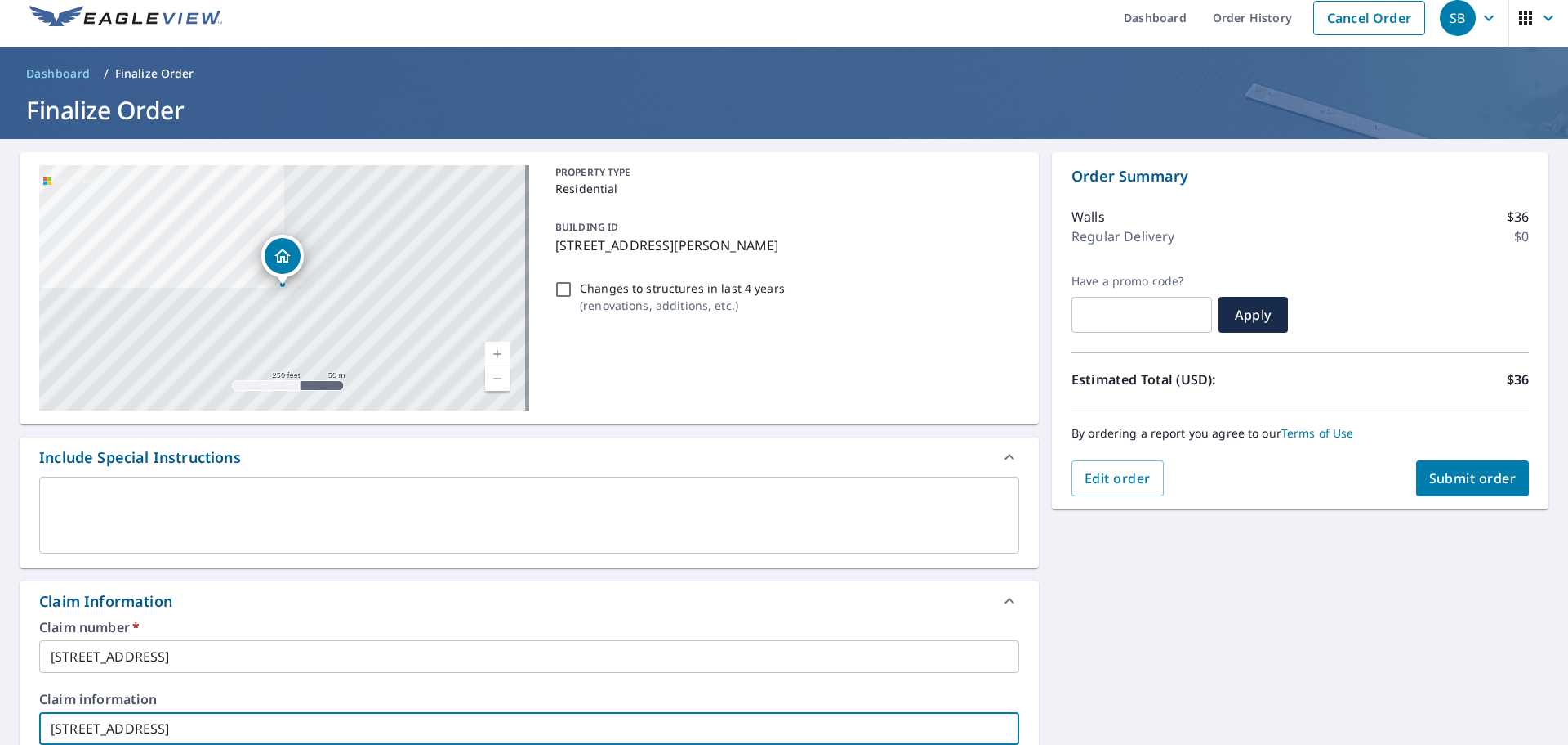
type input "2451 ELM DR"
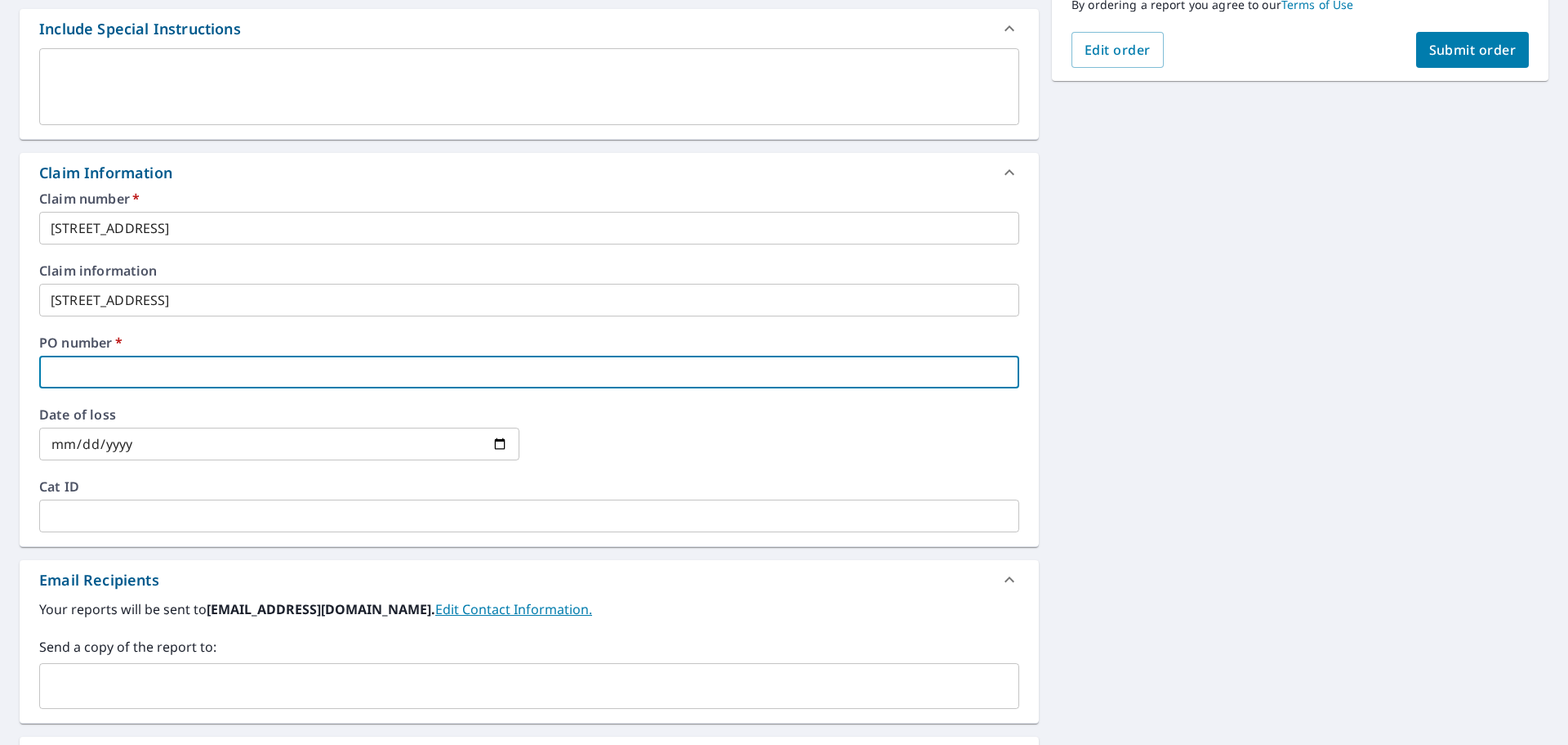
type input "2"
checkbox input "true"
type input "24"
checkbox input "true"
type input "245"
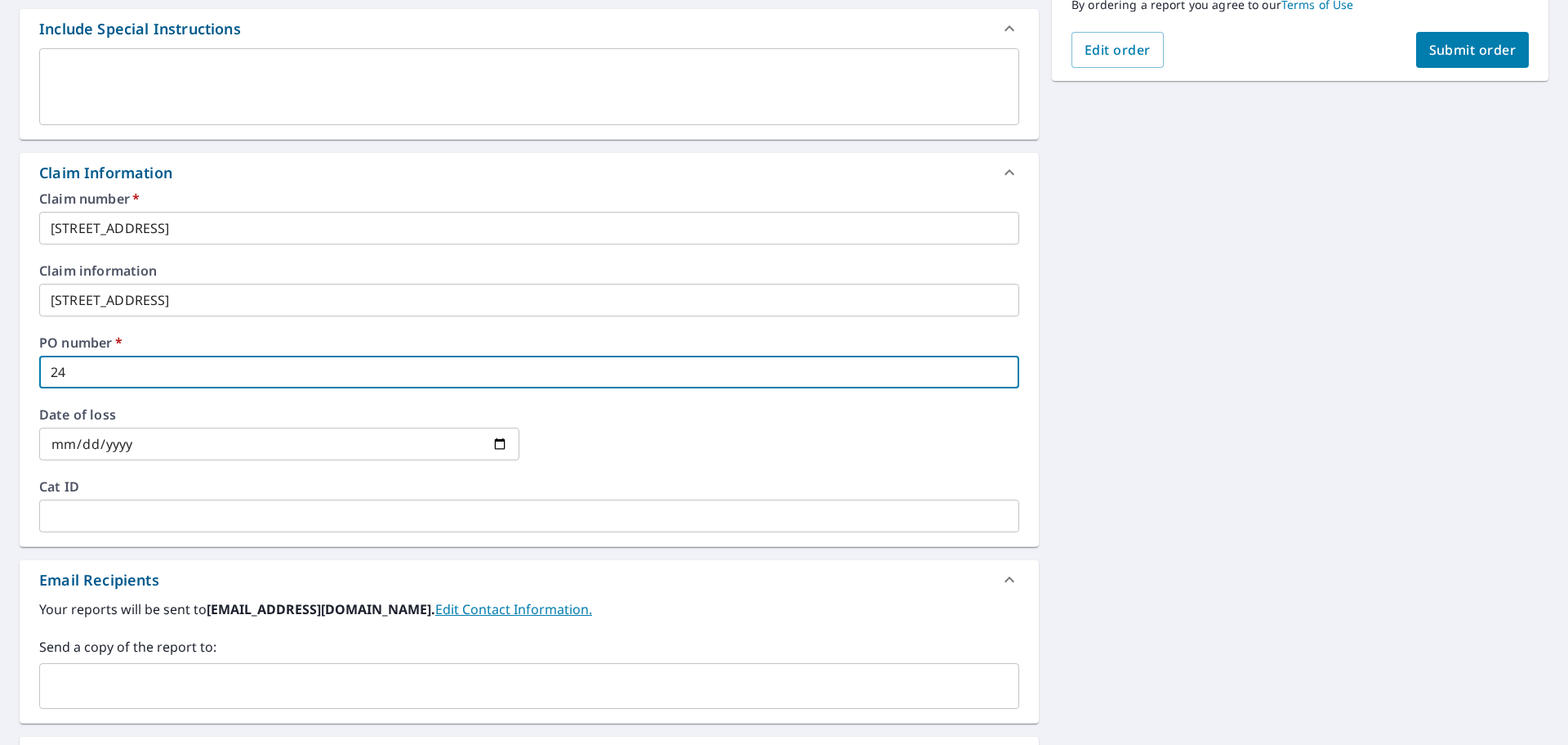
checkbox input "true"
type input "2451"
checkbox input "true"
type input "2451"
checkbox input "true"
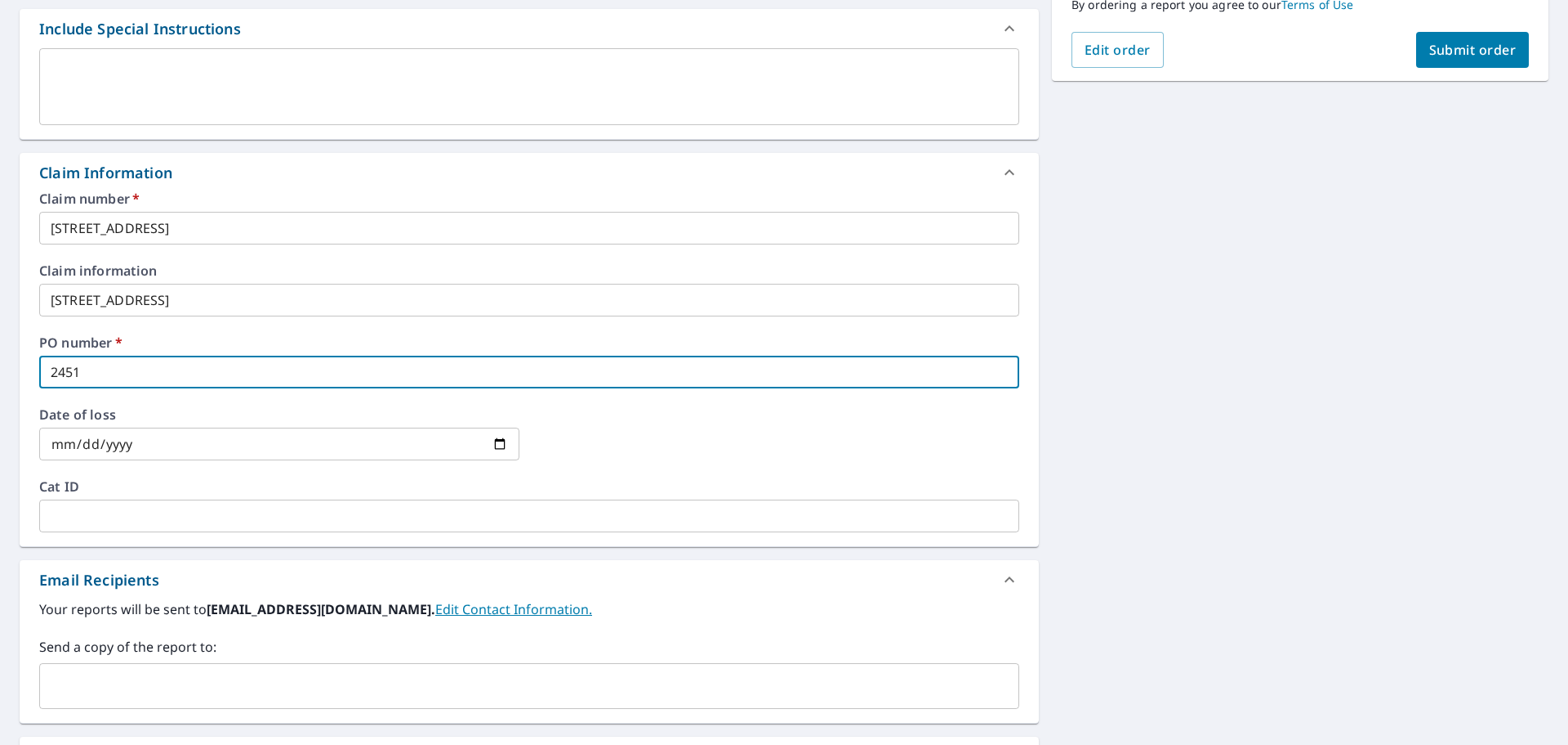
type input "2451 E"
checkbox input "true"
type input "2451 EL"
checkbox input "true"
type input "2451 ELM"
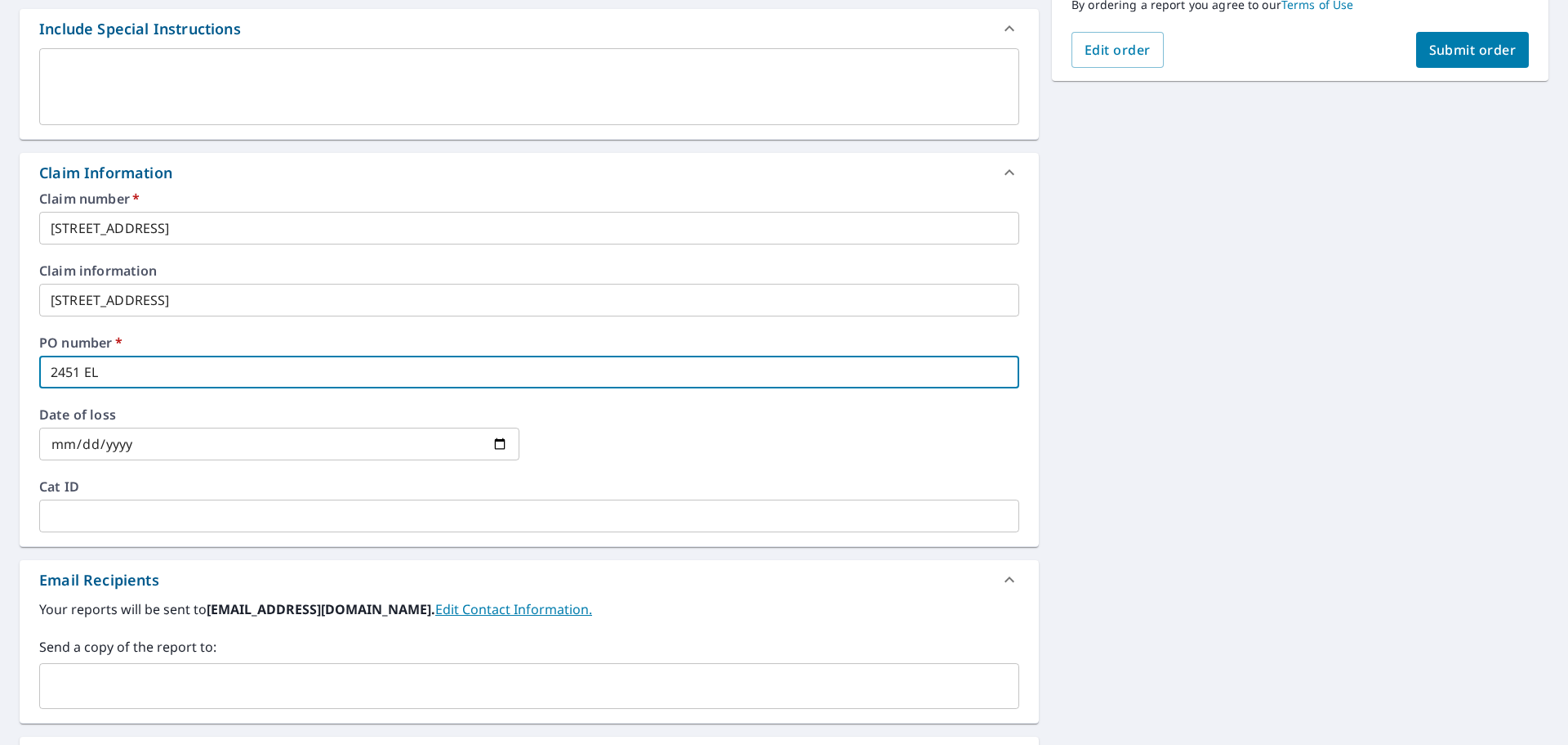
checkbox input "true"
type input "2451 ELM"
checkbox input "true"
type input "2451 ELM D"
checkbox input "true"
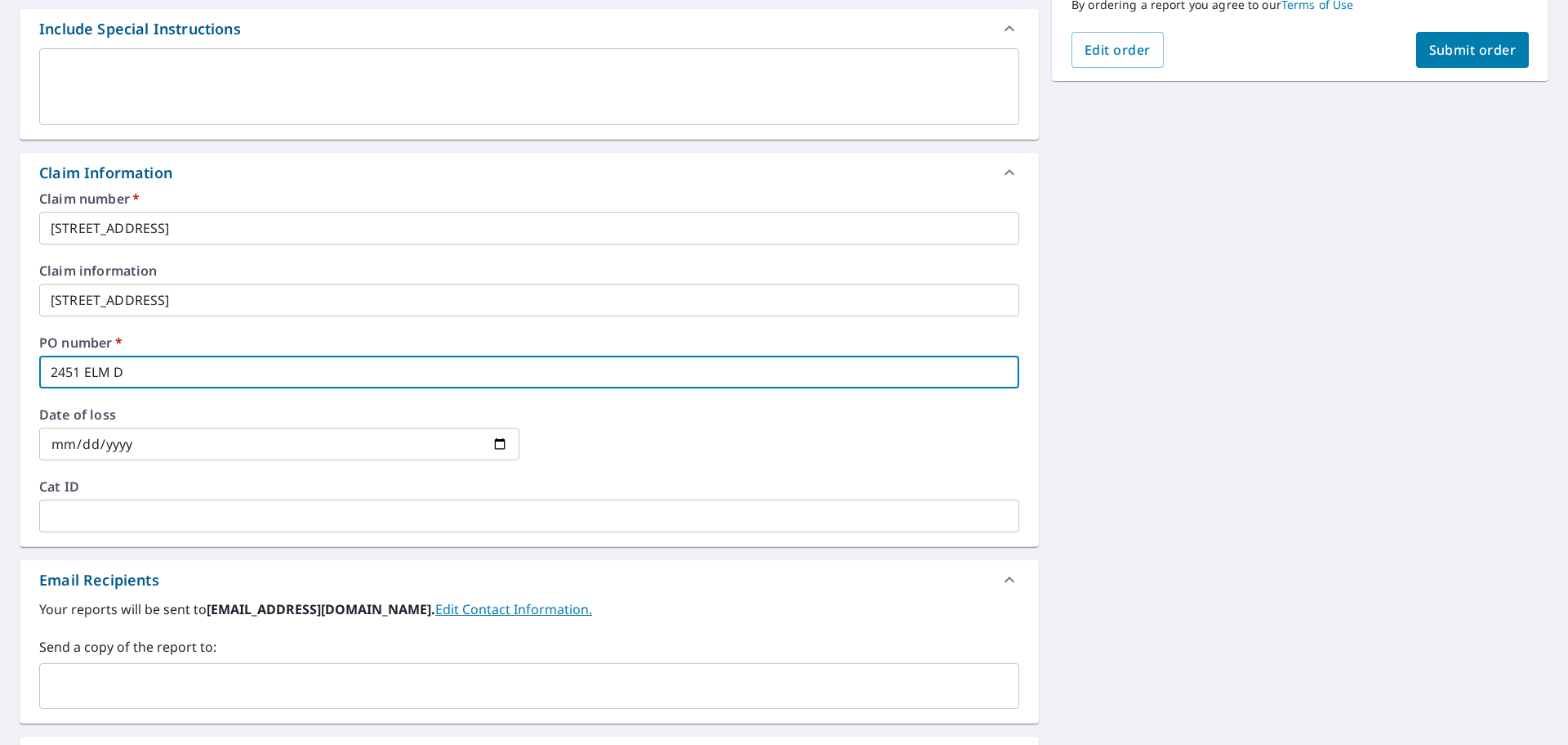
type input "2451 ELM DR"
checkbox input "true"
type input "2451 ELM DR"
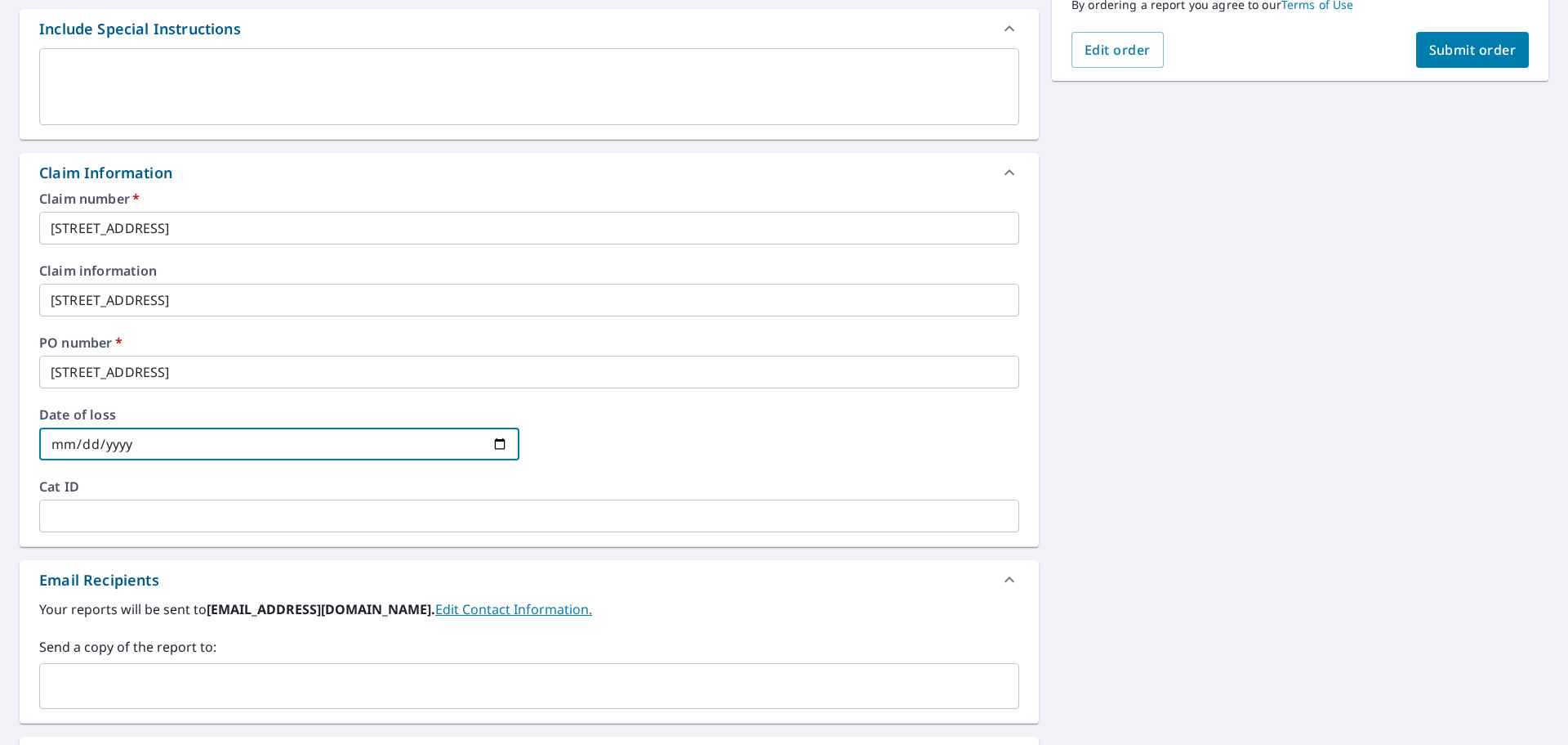
type input "0002-09-09"
checkbox input "true"
type input "0020-09-09"
checkbox input "true"
type input "0202-09-09"
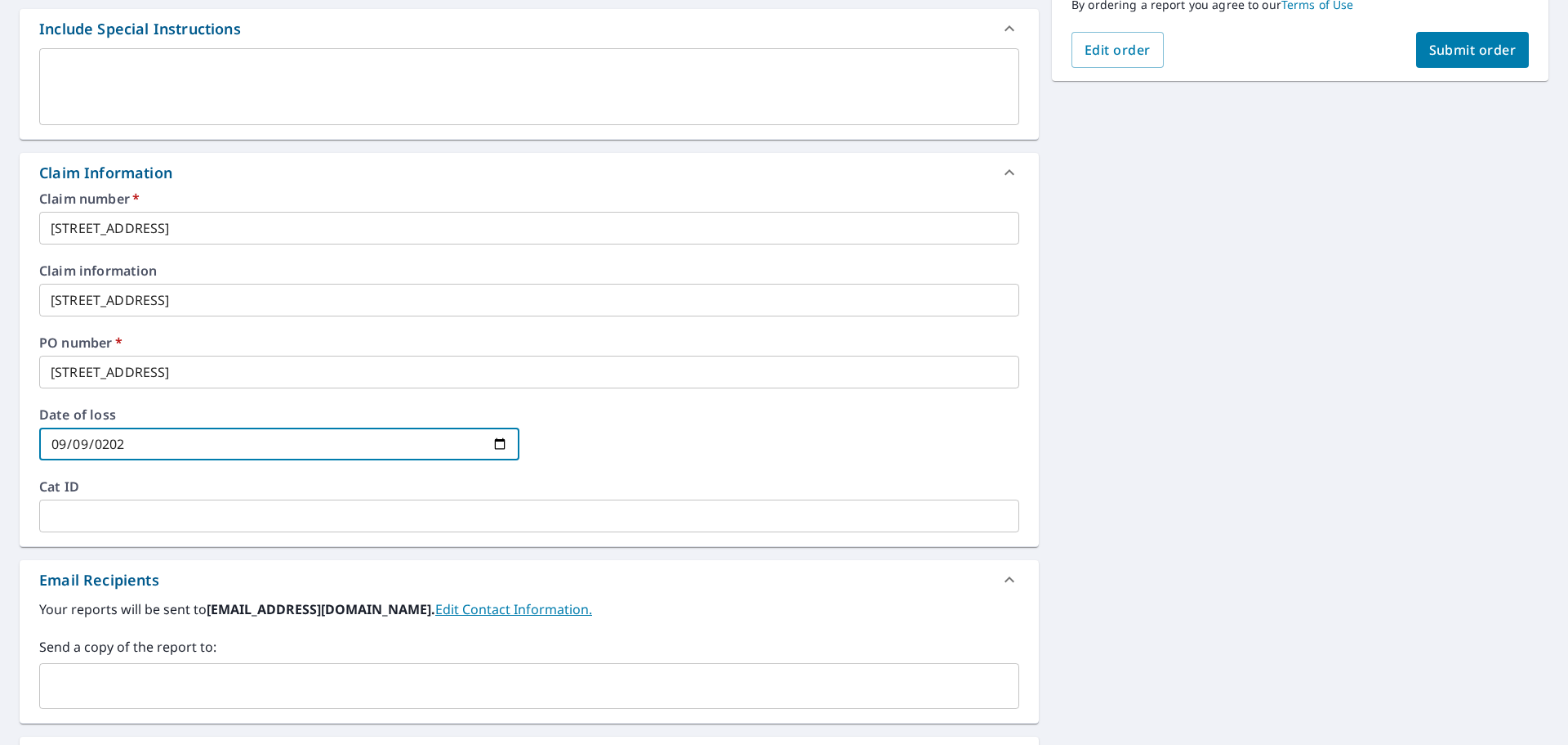
checkbox input "true"
type input "2025-09-09"
checkbox input "true"
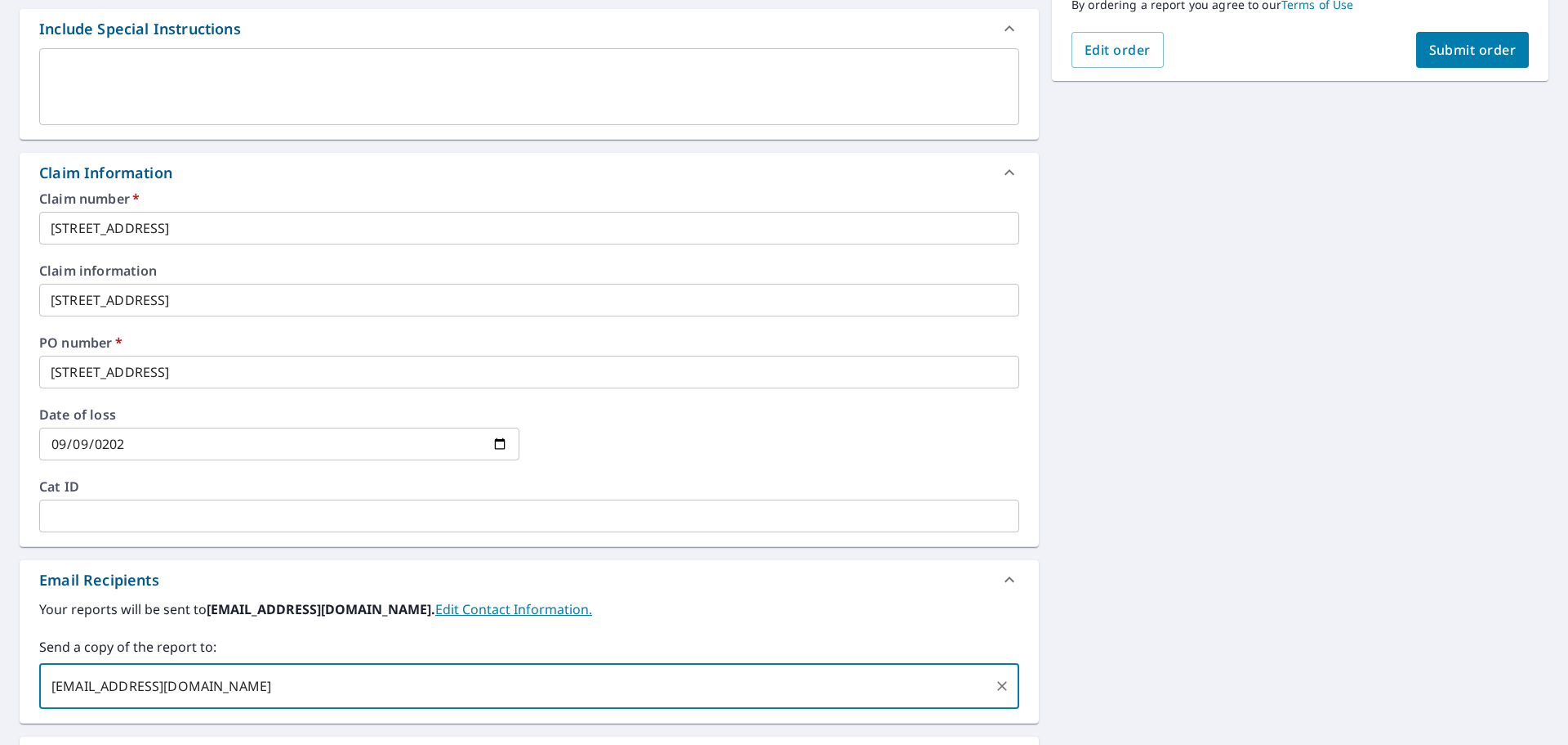
type input "AFORTUN@FUCHSROOFING.COM"
checkbox input "true"
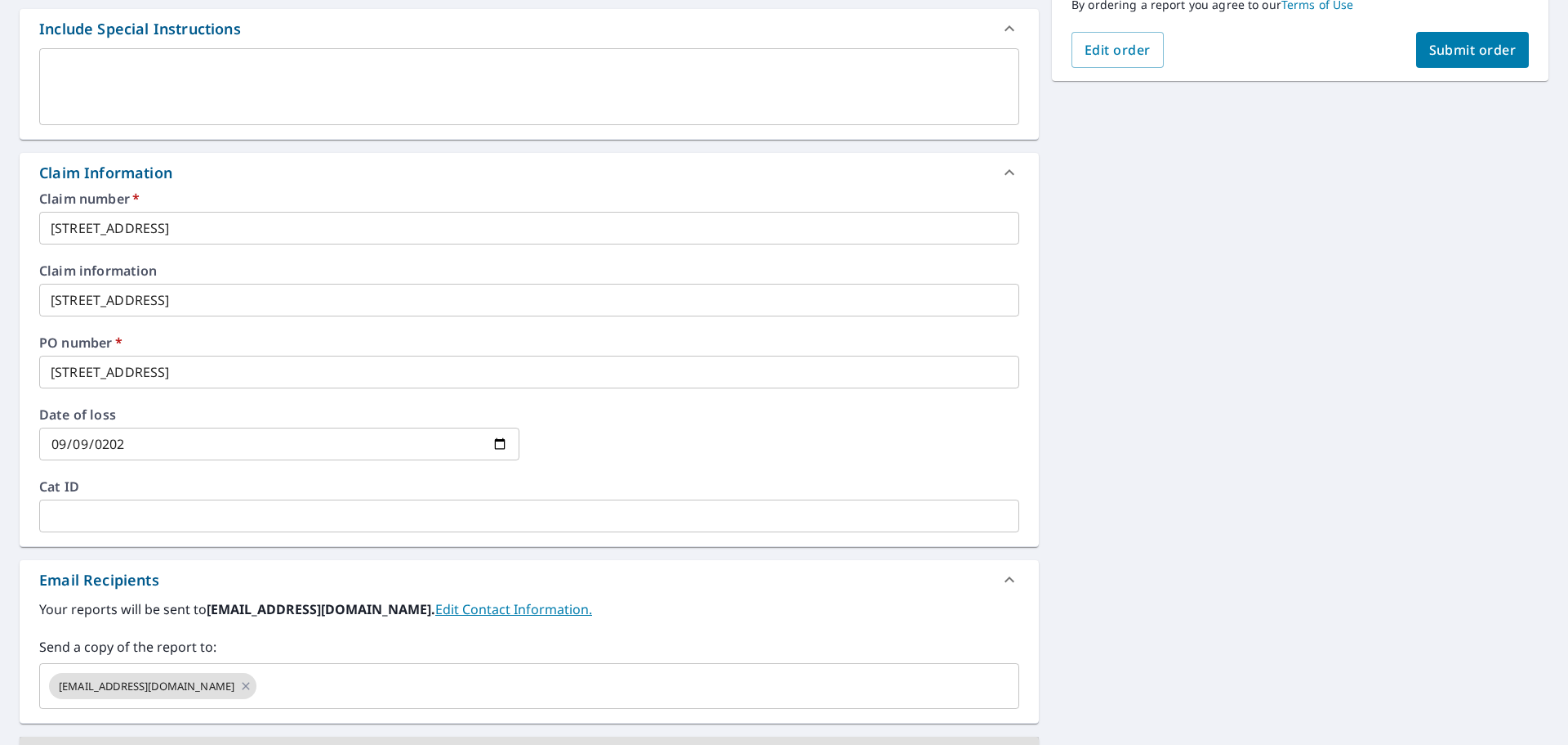
scroll to position [474, 0]
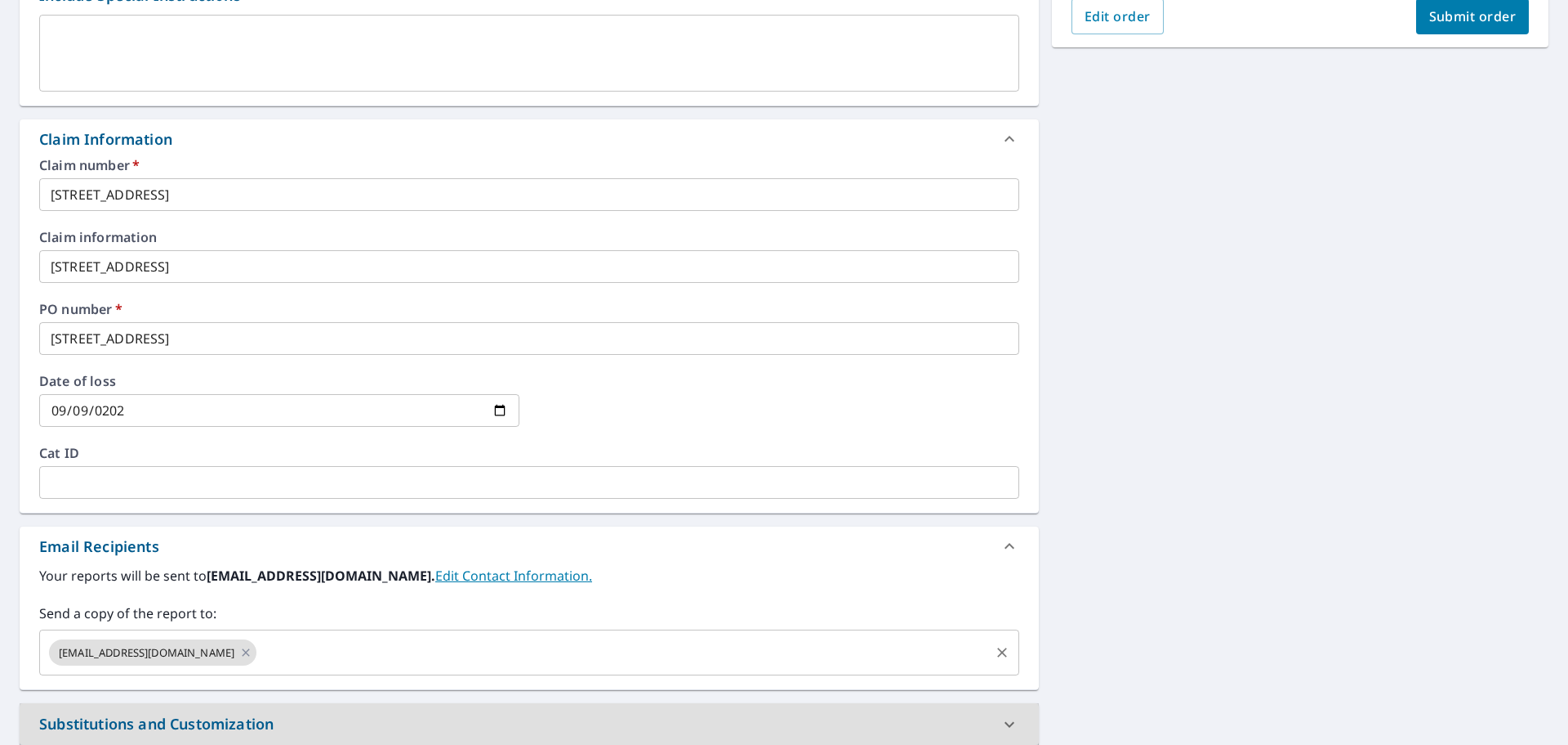
click at [663, 649] on input "text" at bounding box center [623, 651] width 729 height 31
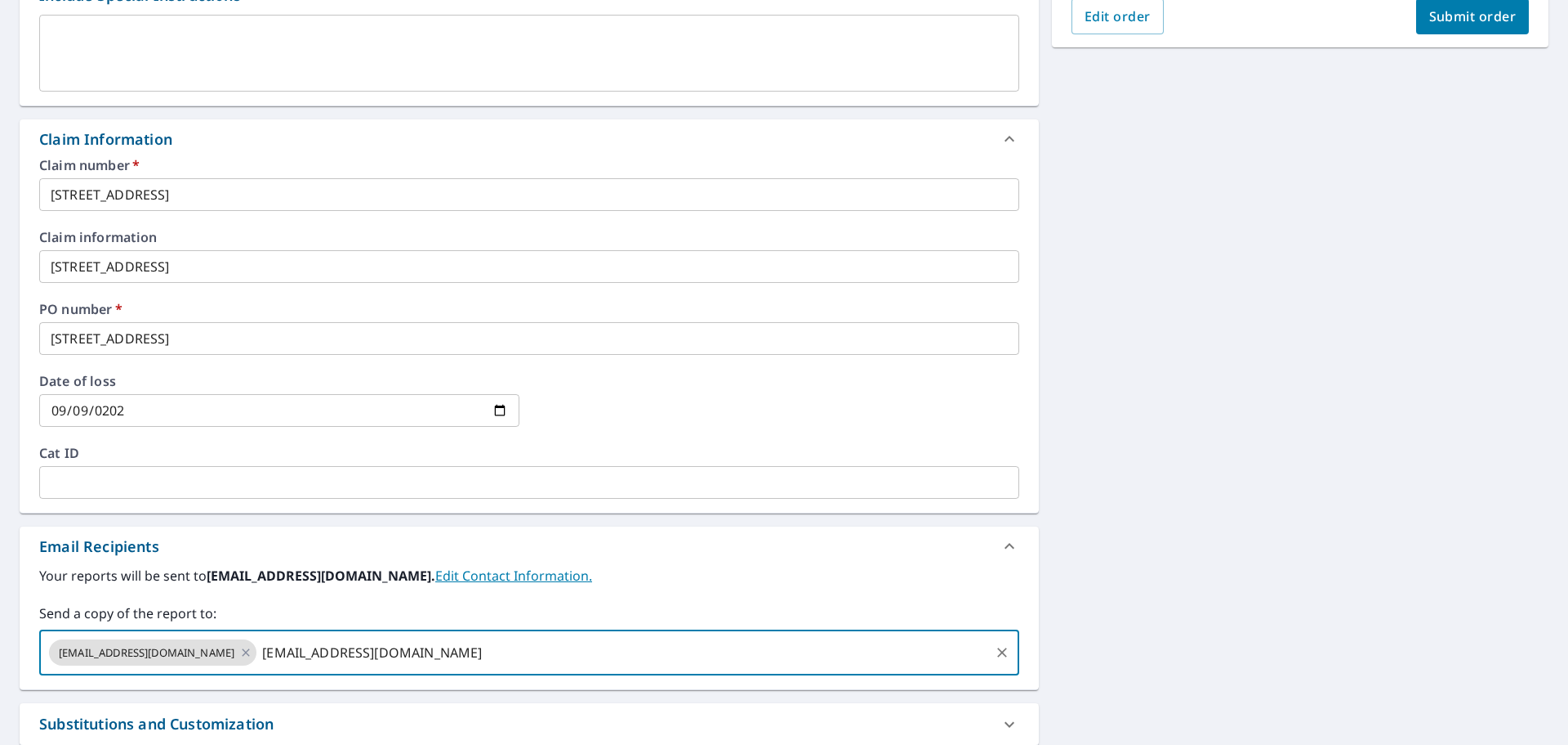
type input "HJAMES@FUCHSROOFING.COM"
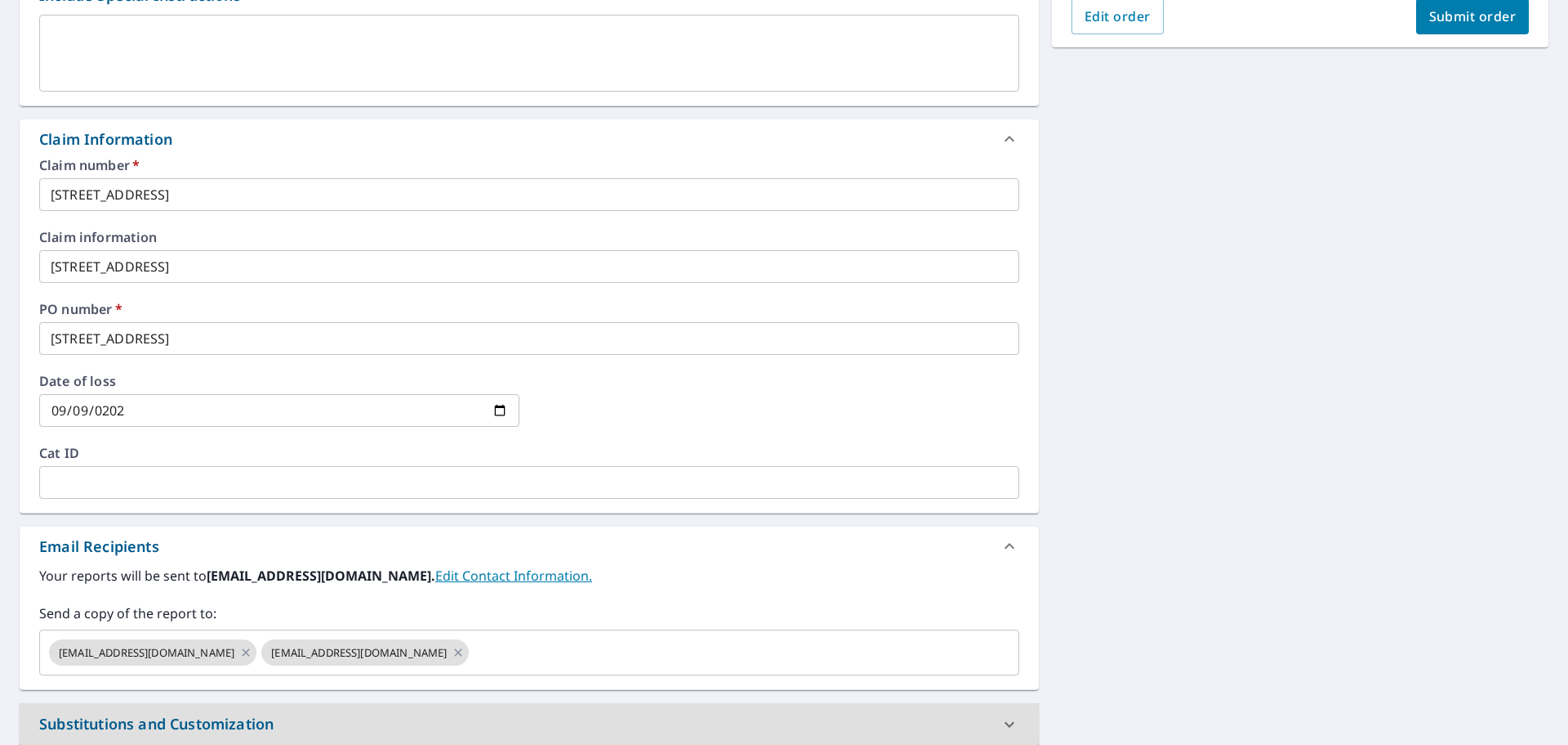
click at [1491, 16] on span "Submit order" at bounding box center [1473, 16] width 88 height 18
checkbox input "true"
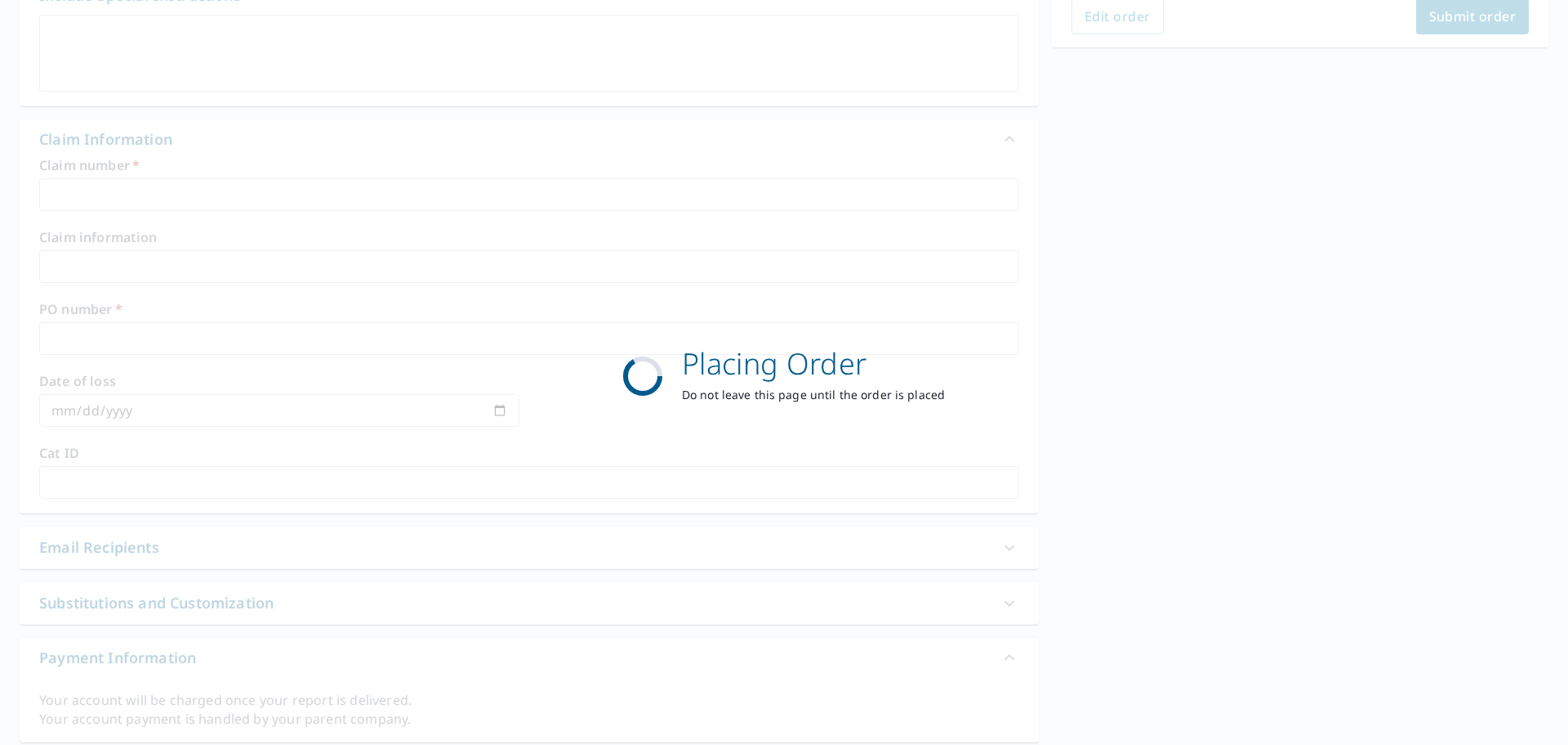
scroll to position [217, 0]
